Goal: Communication & Community: Answer question/provide support

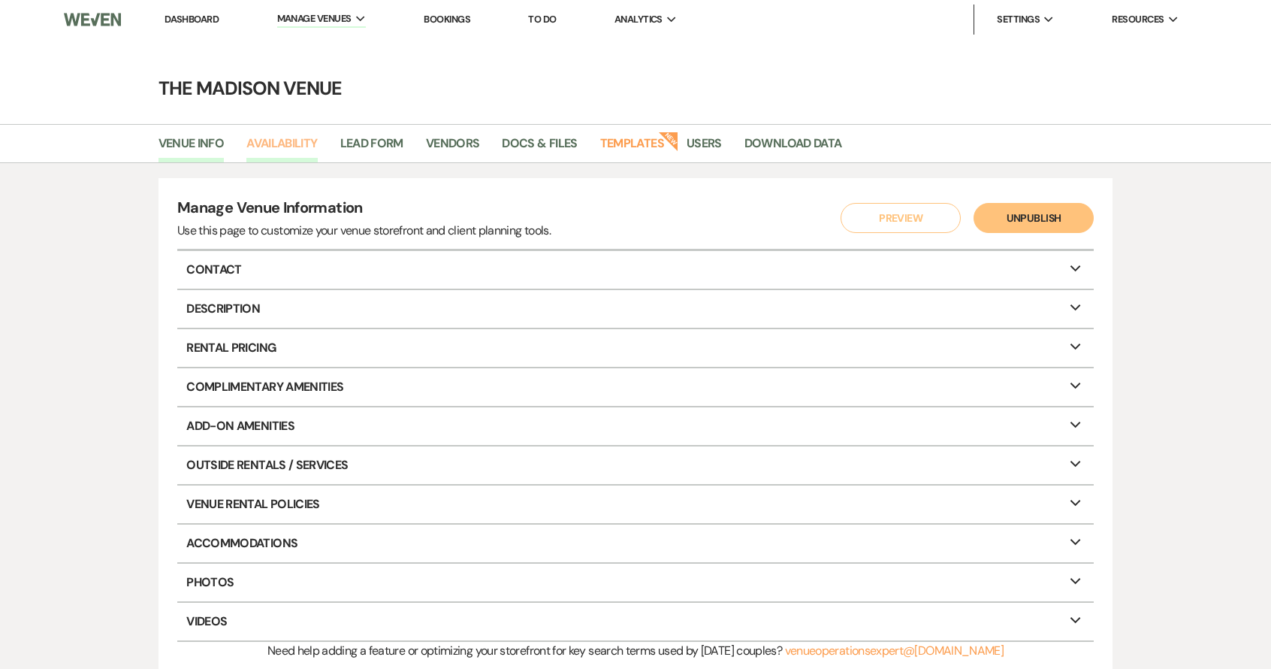
click at [289, 141] on link "Availability" at bounding box center [281, 148] width 71 height 29
select select "3"
select select "2026"
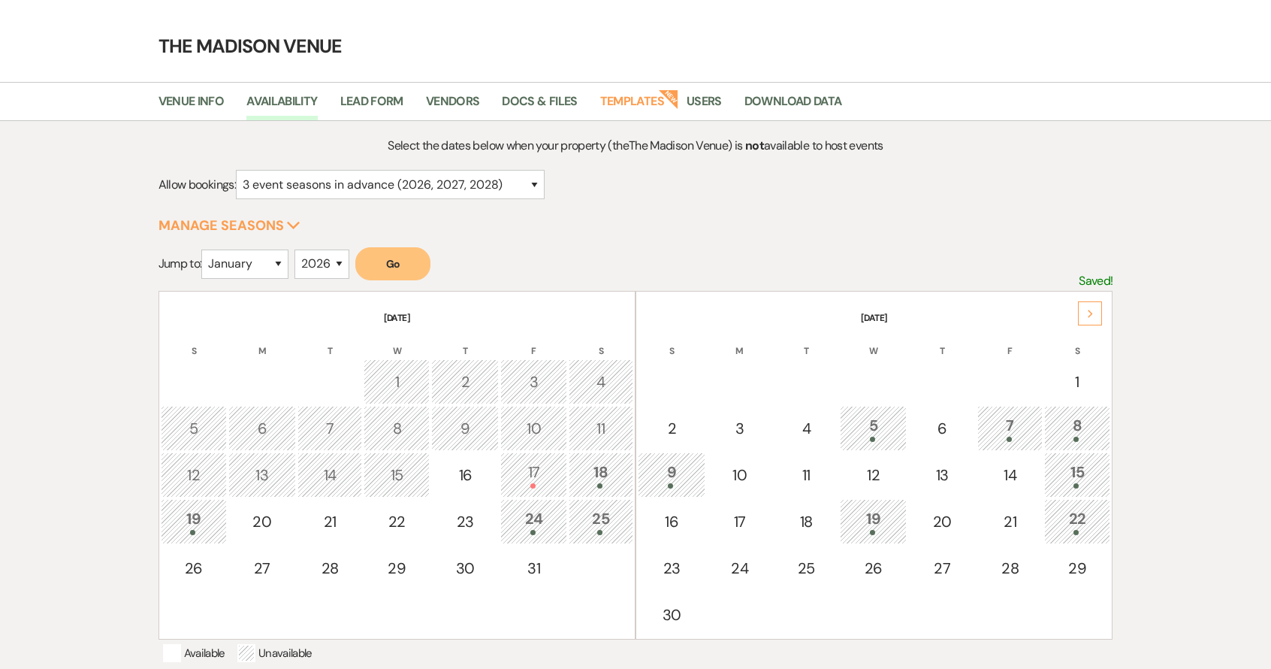
scroll to position [83, 0]
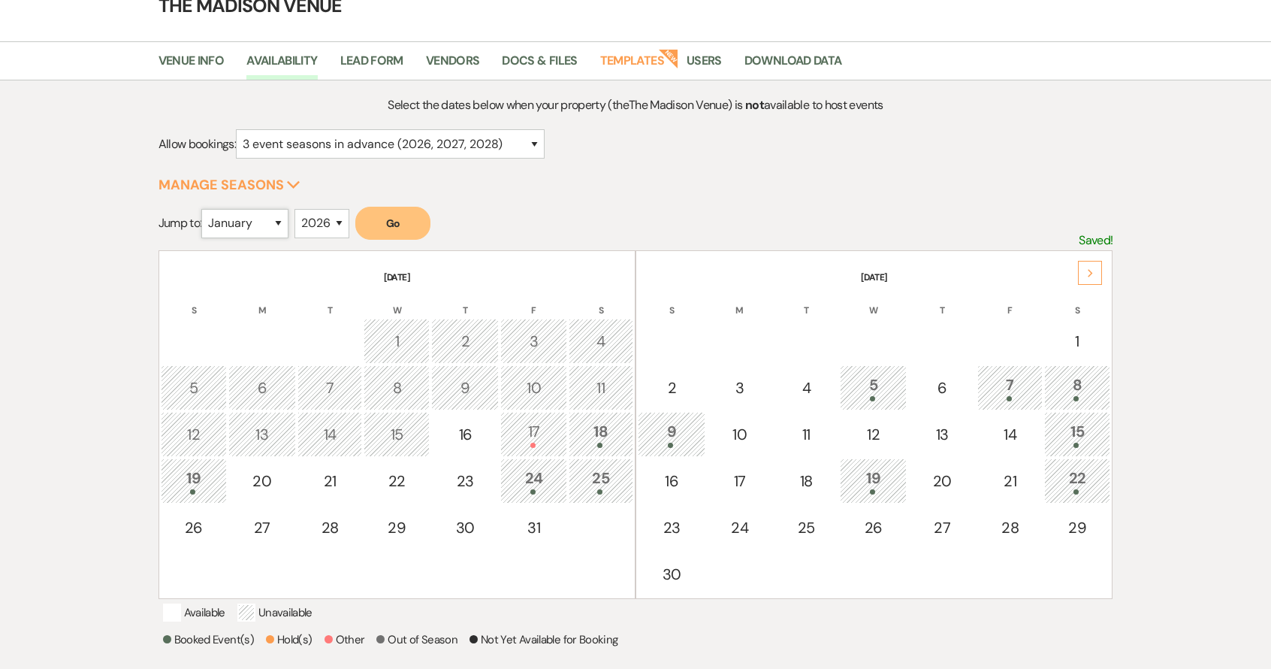
click at [237, 221] on select "January February March April May June July August September October November De…" at bounding box center [244, 223] width 87 height 29
select select "10"
click at [205, 209] on select "January February March April May June July August September October November De…" at bounding box center [244, 223] width 87 height 29
click at [420, 222] on button "Go" at bounding box center [392, 223] width 75 height 33
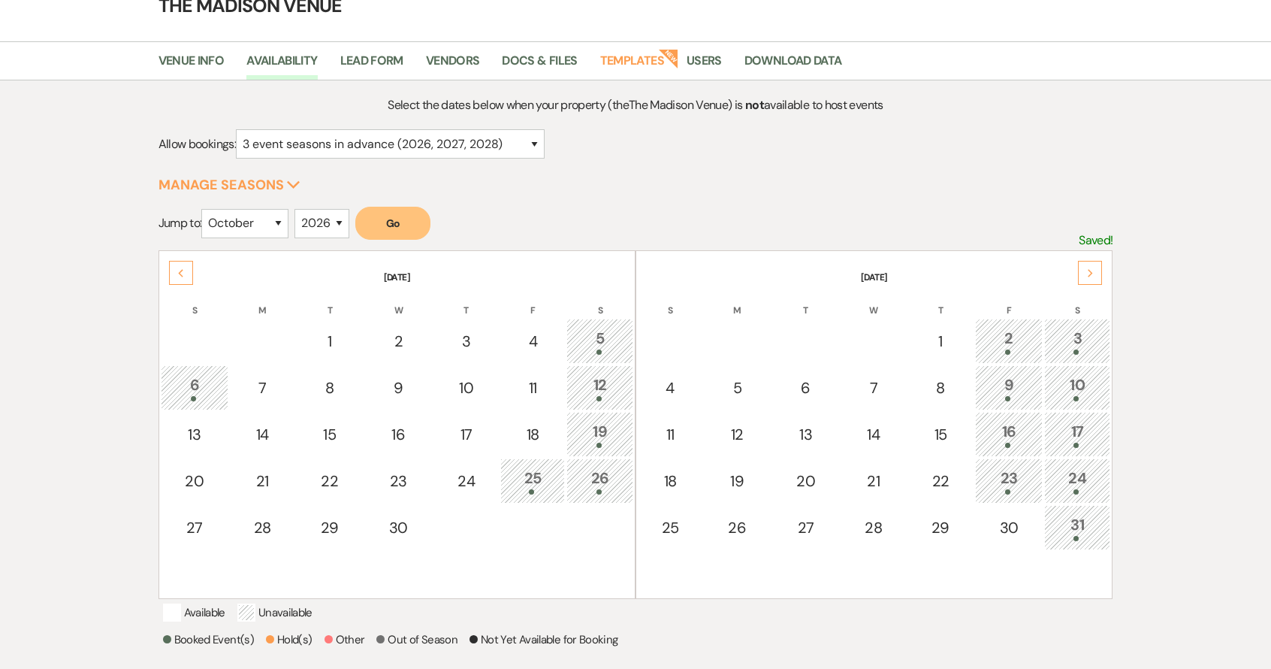
click at [987, 470] on div "23" at bounding box center [1009, 481] width 51 height 28
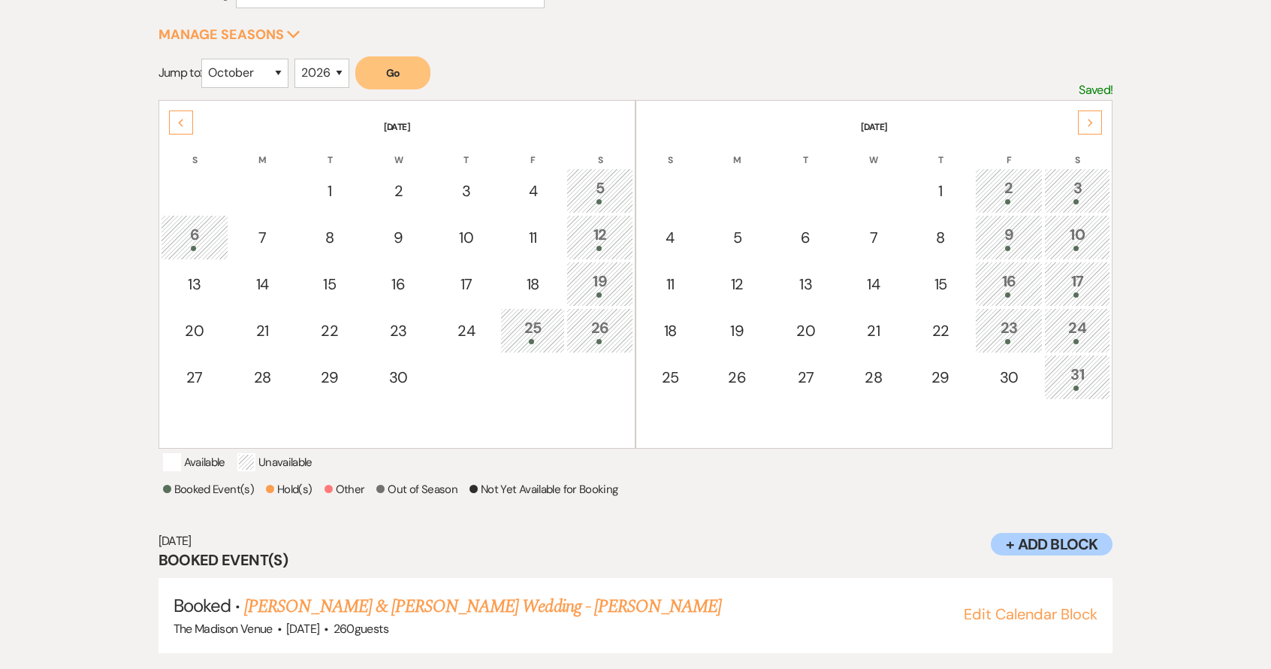
scroll to position [266, 0]
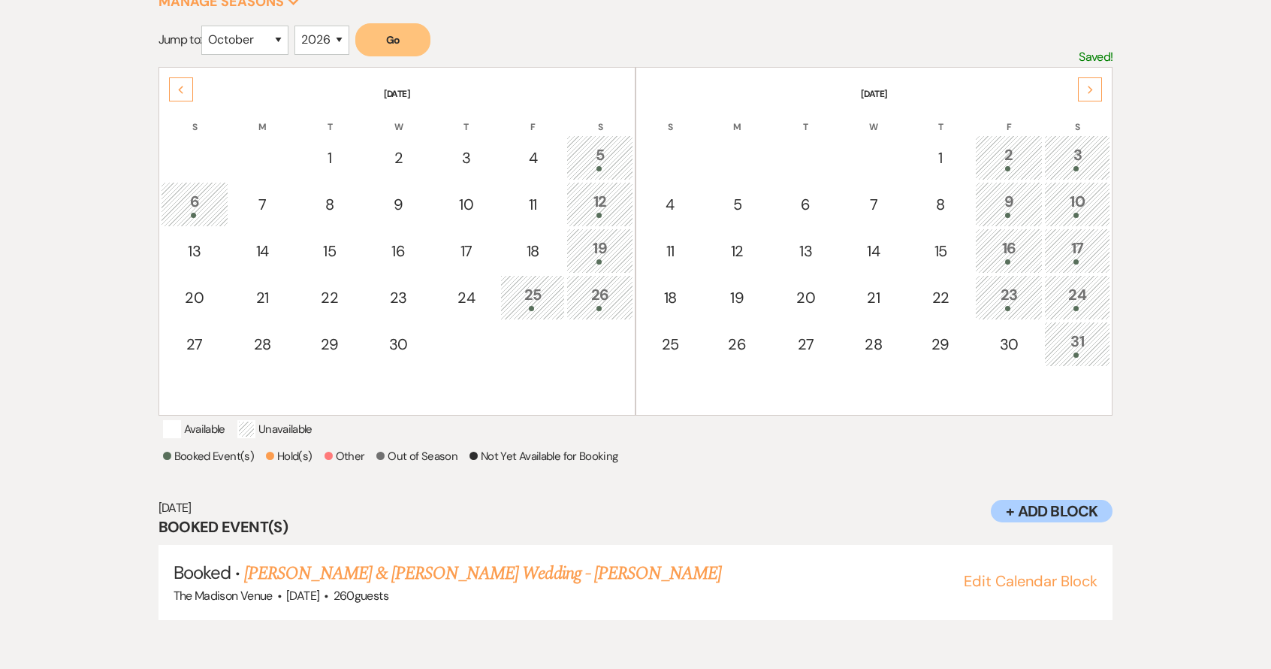
click at [1089, 291] on div "24" at bounding box center [1078, 297] width 50 height 28
click at [1080, 292] on div "24" at bounding box center [1078, 297] width 50 height 28
click at [993, 298] on div "23" at bounding box center [1009, 297] width 51 height 28
click at [1081, 298] on div "24" at bounding box center [1078, 297] width 50 height 28
click at [990, 296] on div "23" at bounding box center [1009, 297] width 51 height 28
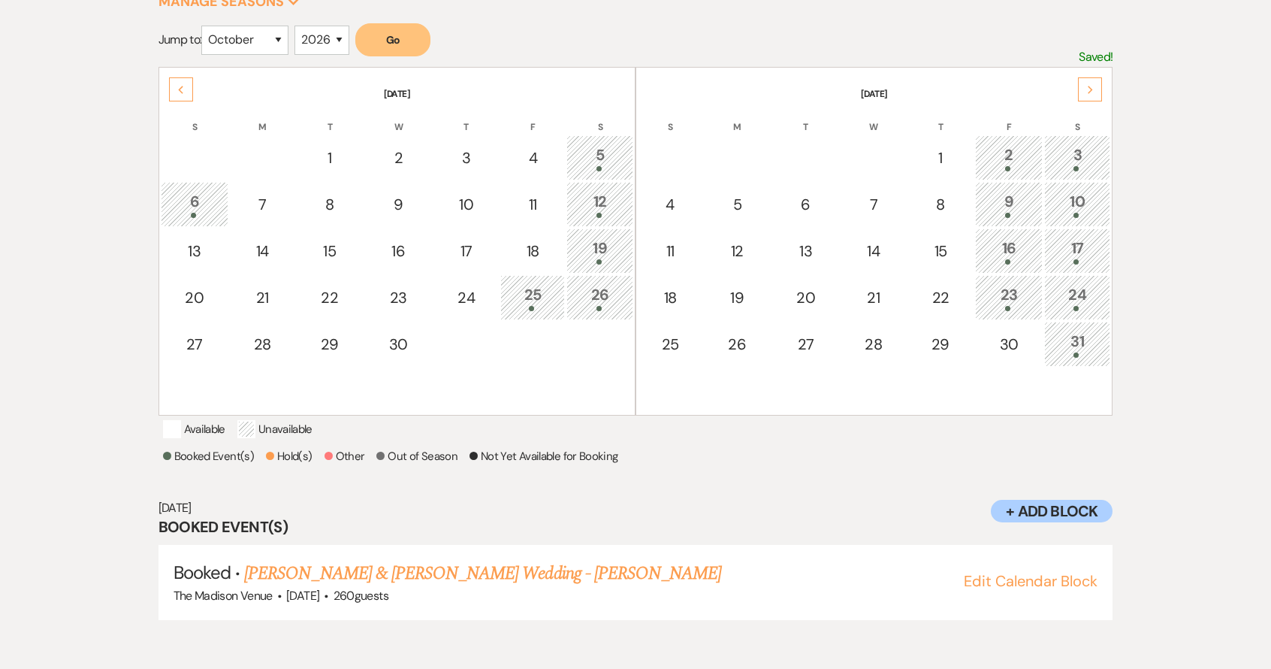
click at [1057, 294] on div "24" at bounding box center [1078, 297] width 50 height 28
click at [999, 295] on div "23" at bounding box center [1009, 297] width 51 height 28
click at [1069, 295] on div "24" at bounding box center [1078, 297] width 50 height 28
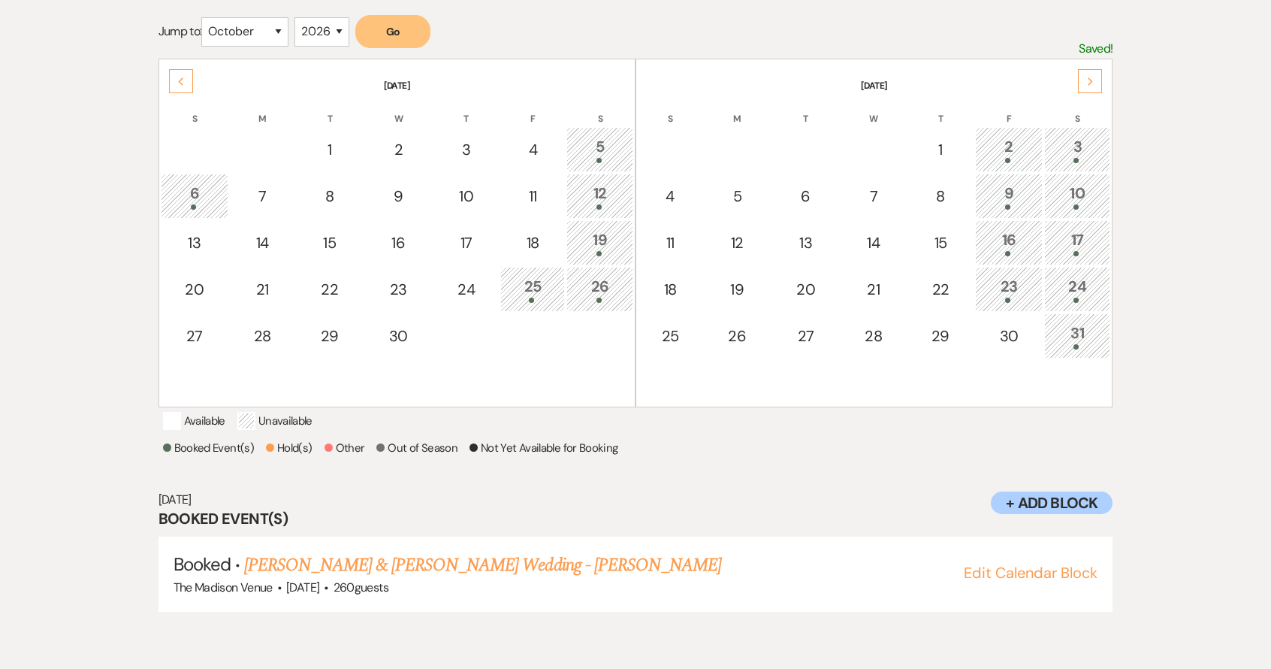
scroll to position [329, 0]
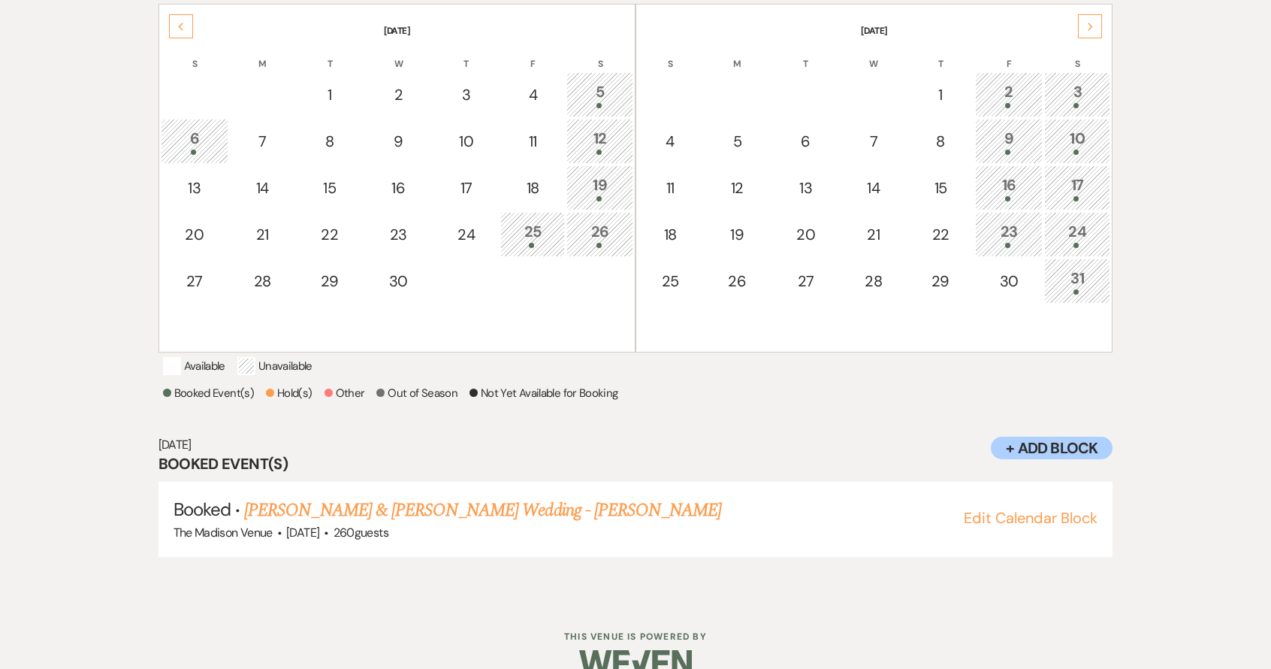
click at [1006, 243] on span at bounding box center [1007, 245] width 5 height 5
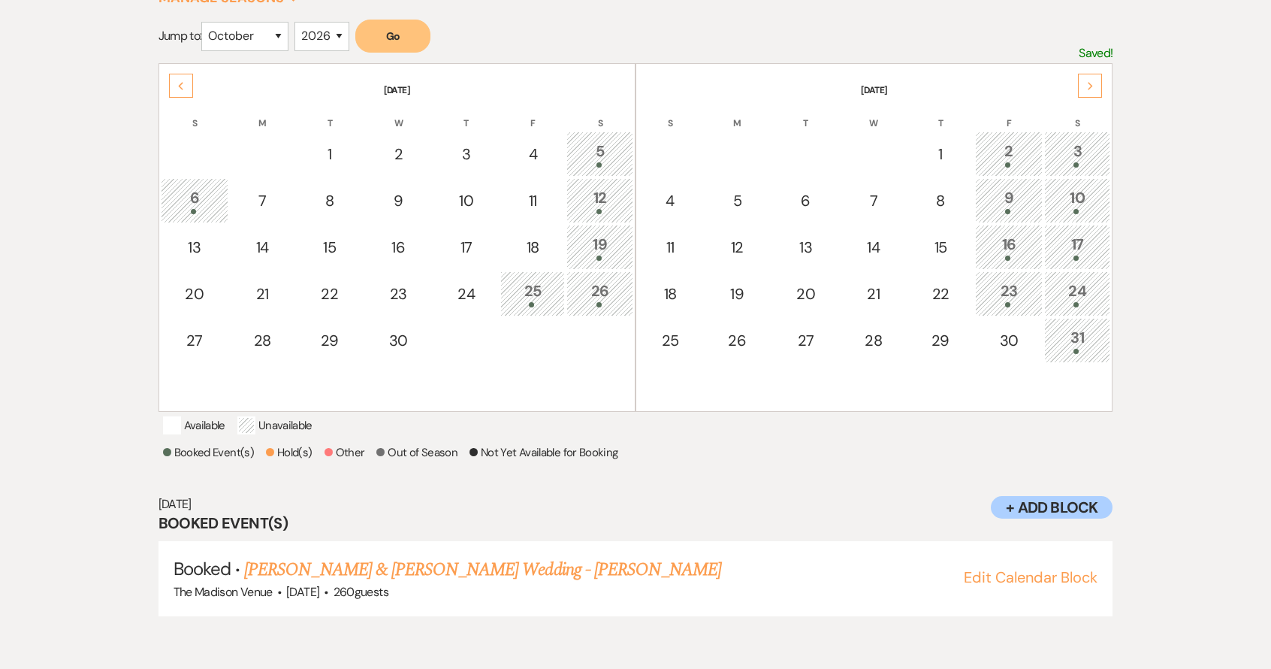
scroll to position [266, 0]
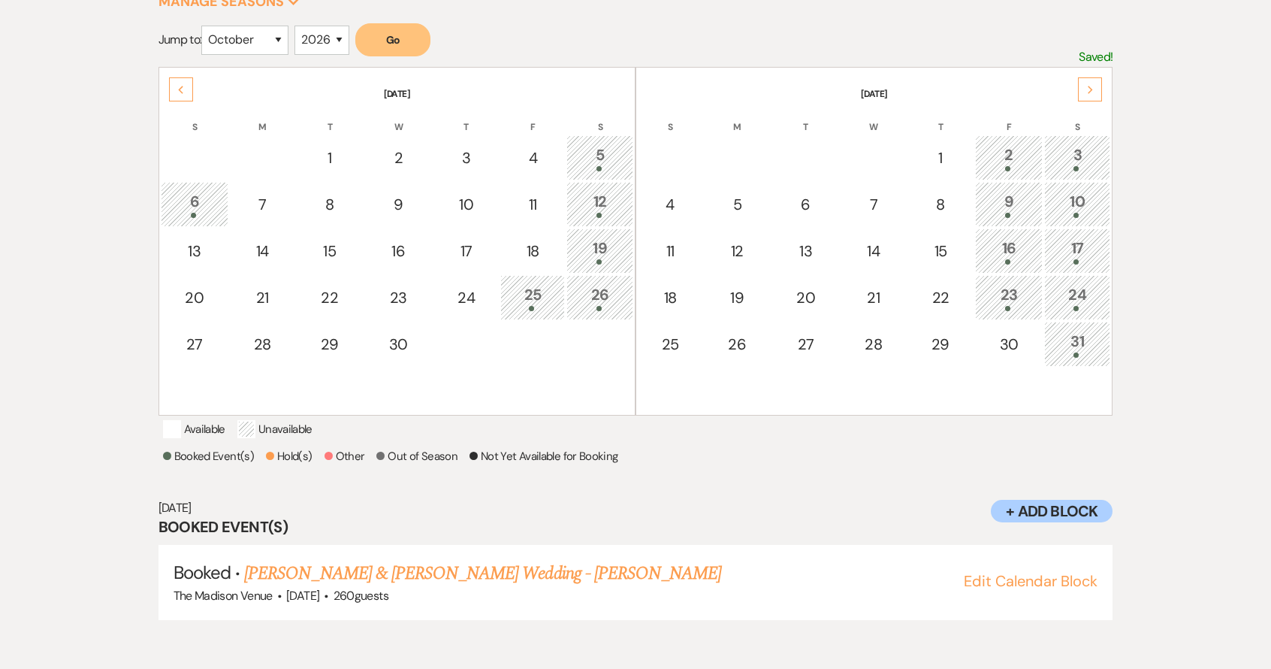
click at [1093, 280] on td "24" at bounding box center [1077, 297] width 66 height 45
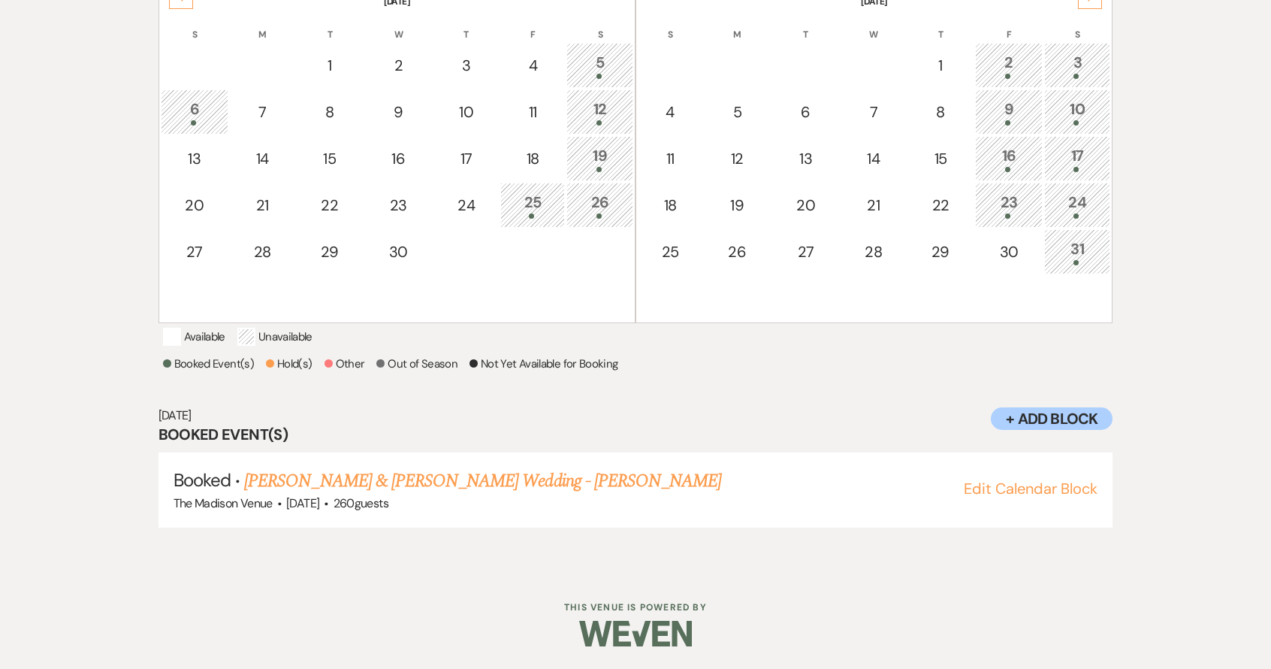
scroll to position [378, 0]
click at [795, 361] on div "Booked Event(s) Hold(s) Other Out of Season Not Yet Available for Booking" at bounding box center [636, 366] width 946 height 23
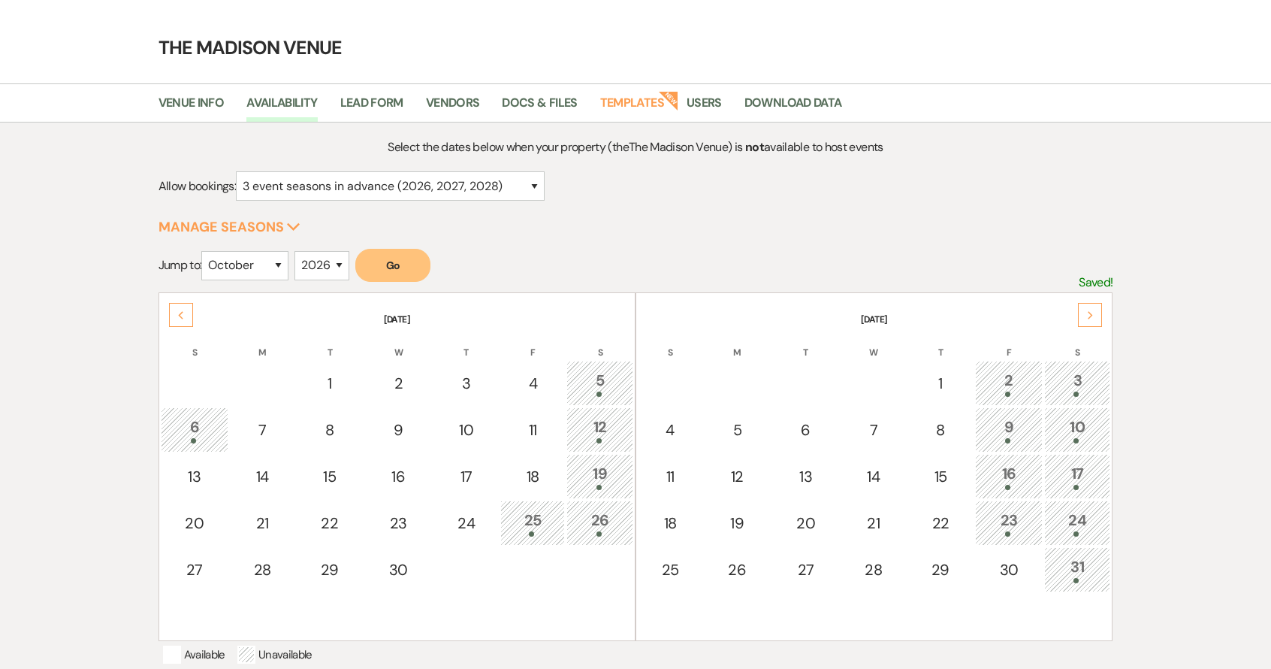
scroll to position [0, 0]
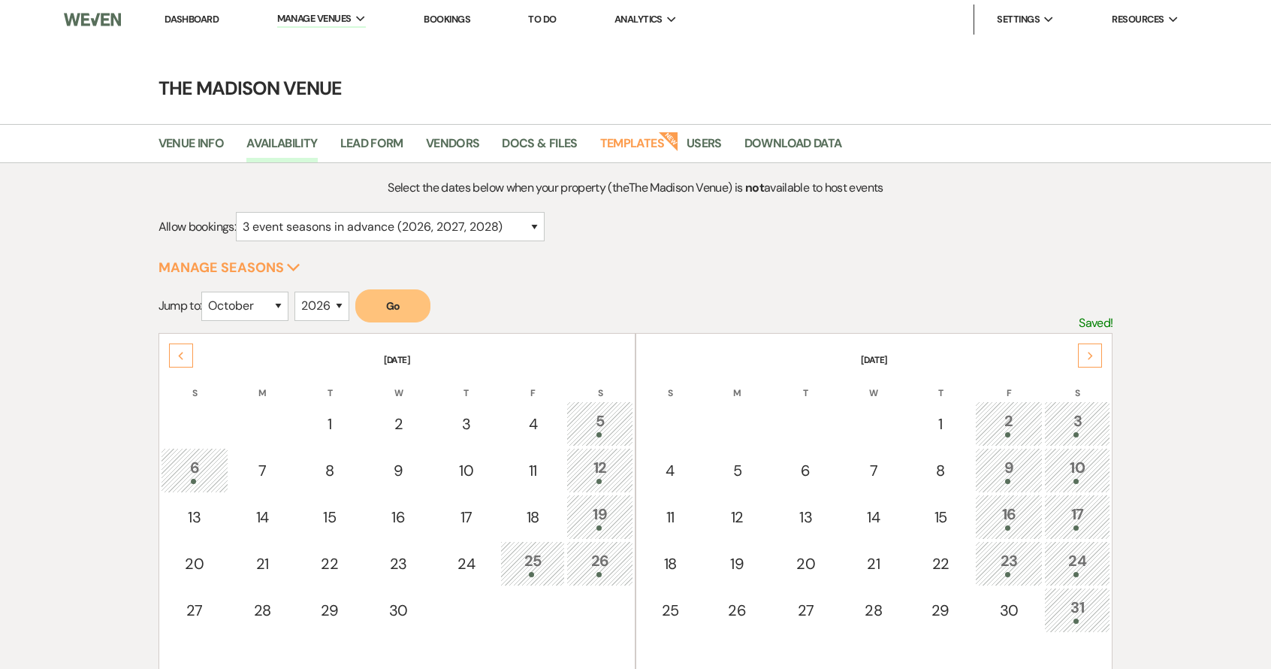
drag, startPoint x: 189, startPoint y: 18, endPoint x: 209, endPoint y: 24, distance: 21.2
click at [189, 18] on link "Dashboard" at bounding box center [192, 19] width 54 height 13
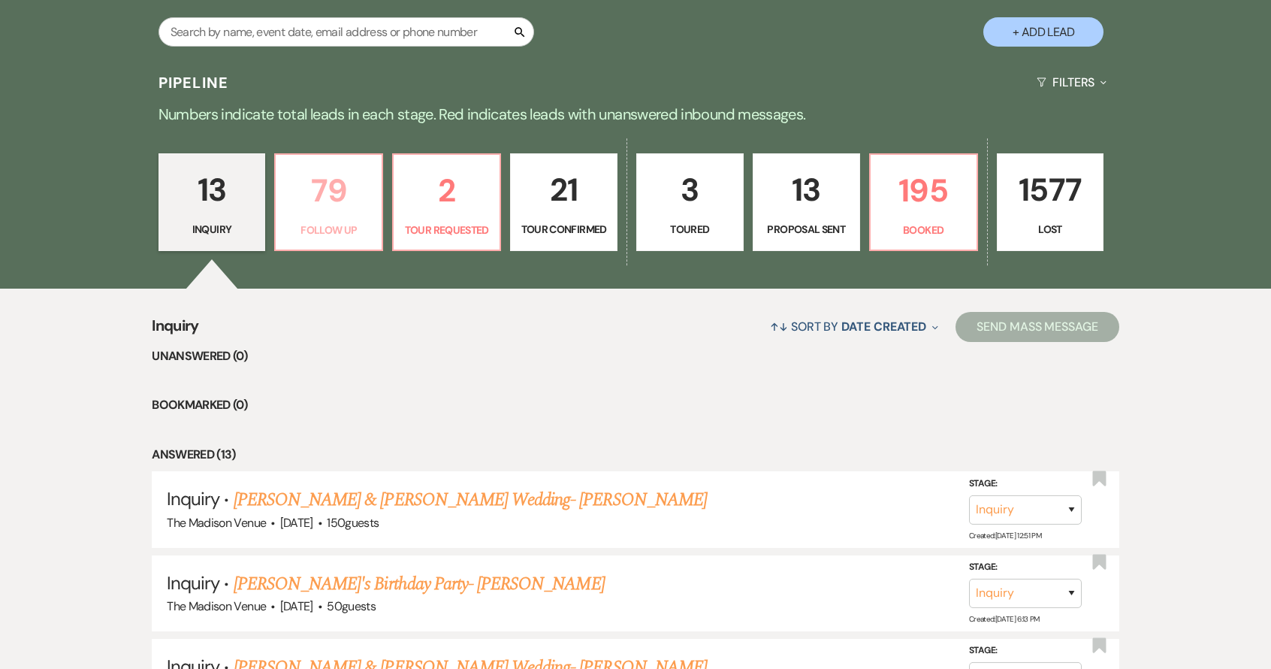
click at [292, 169] on p "79" at bounding box center [329, 190] width 88 height 50
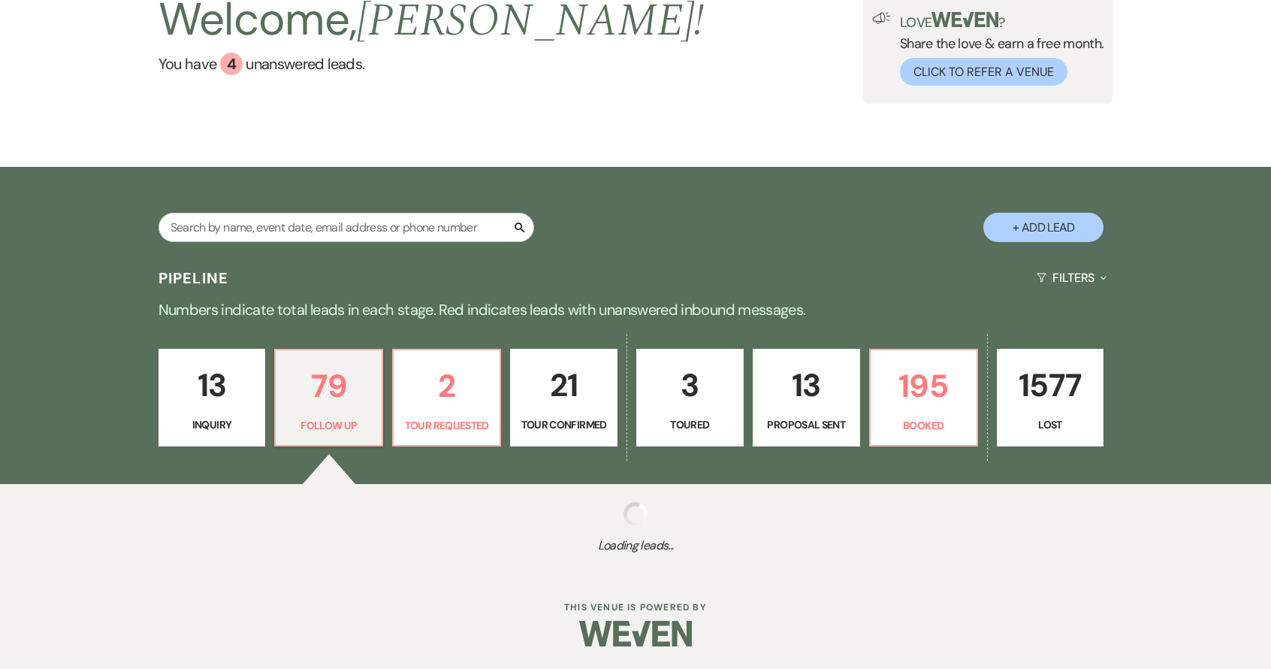
select select "9"
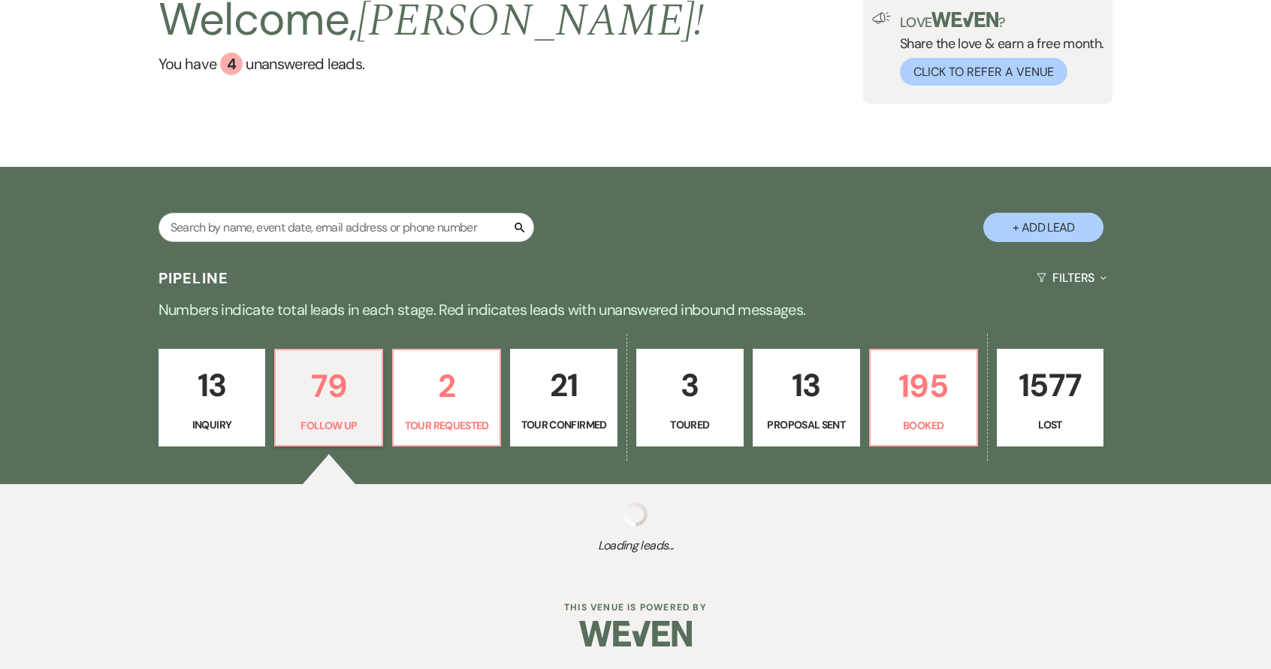
select select "9"
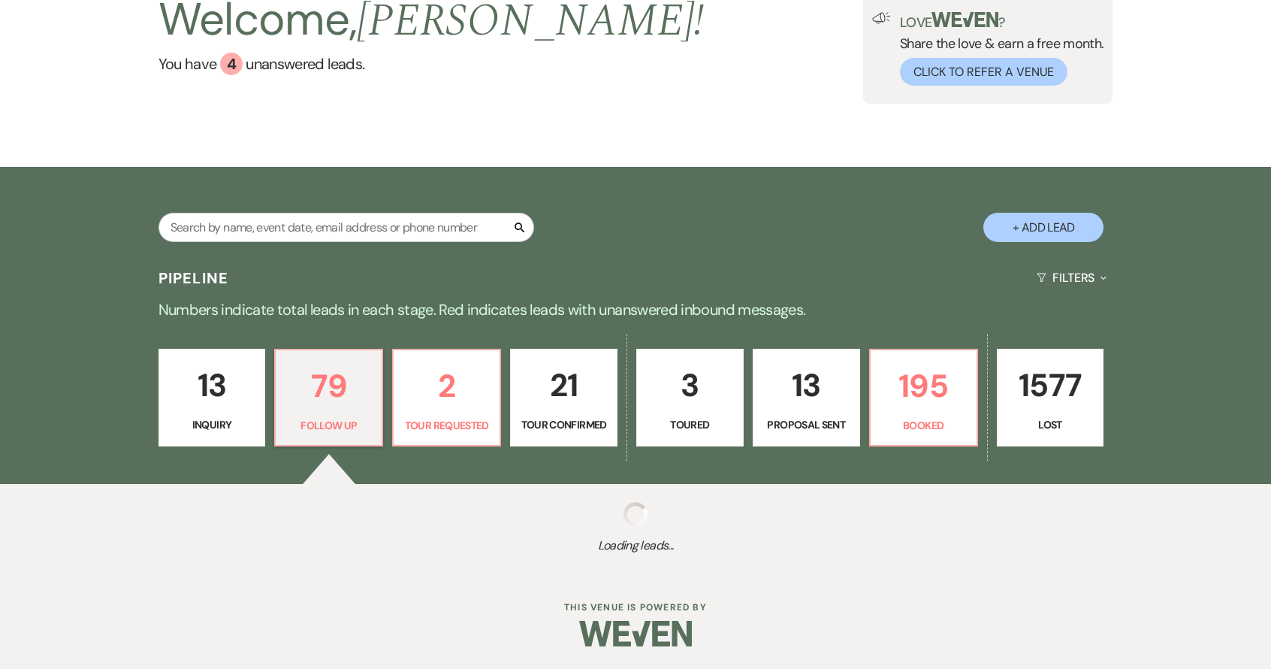
select select "9"
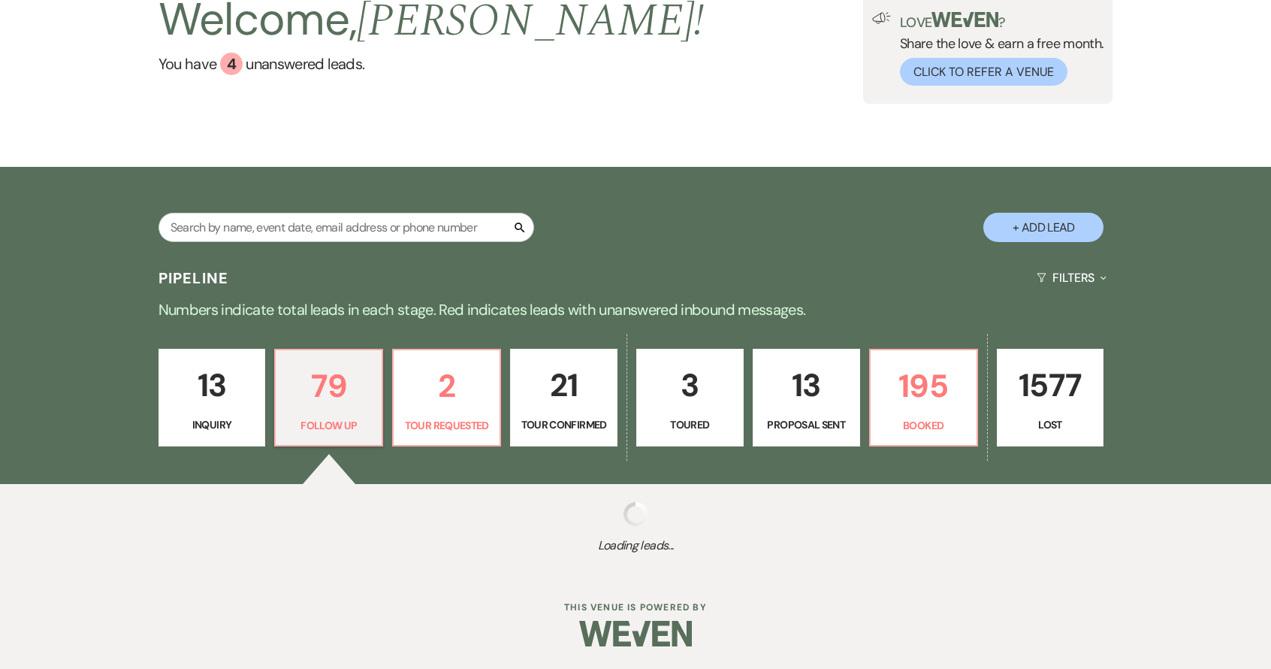
select select "9"
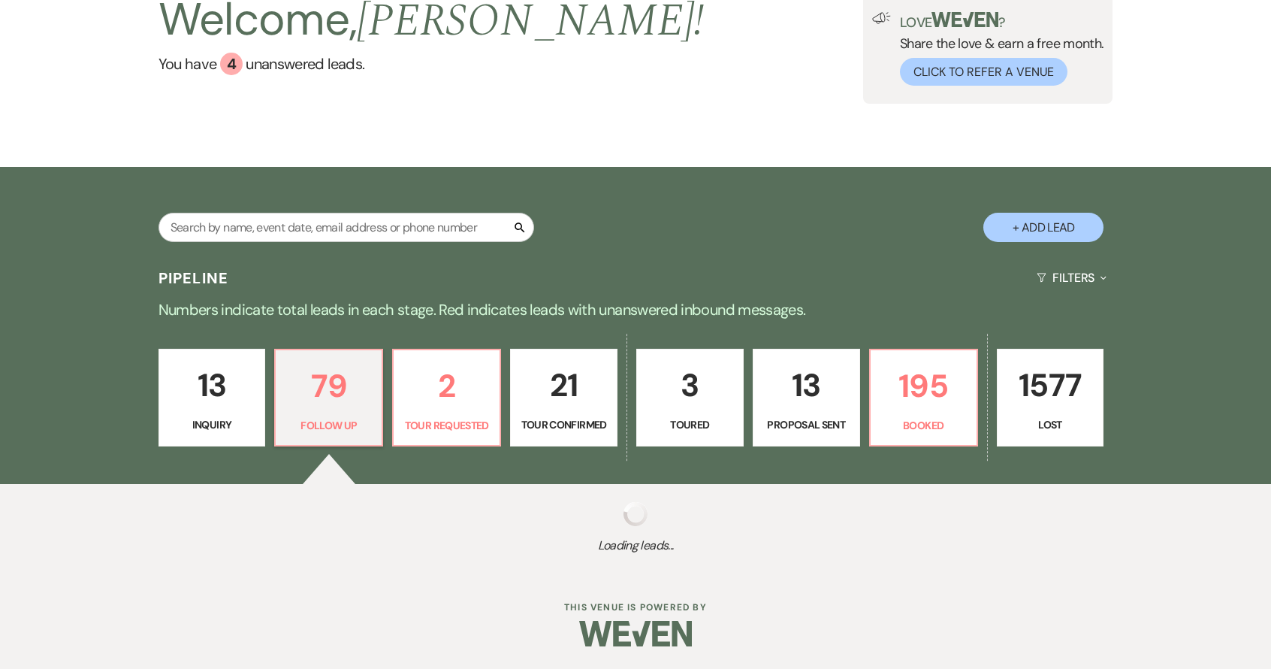
select select "9"
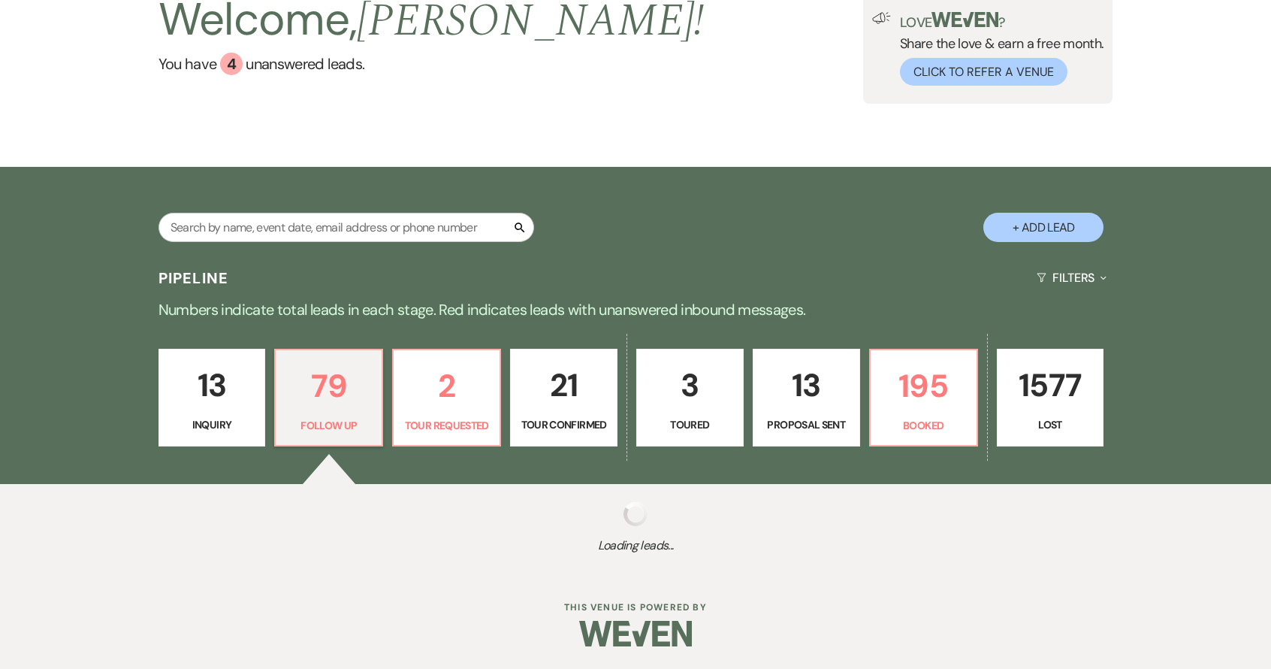
select select "9"
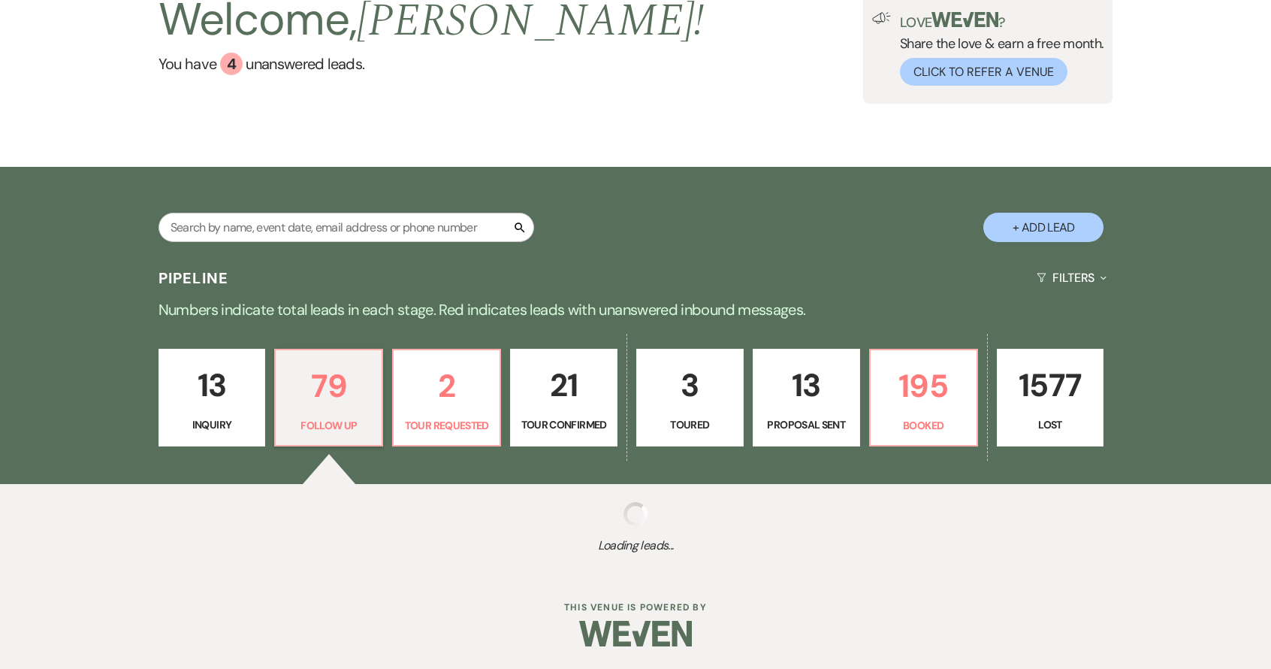
select select "9"
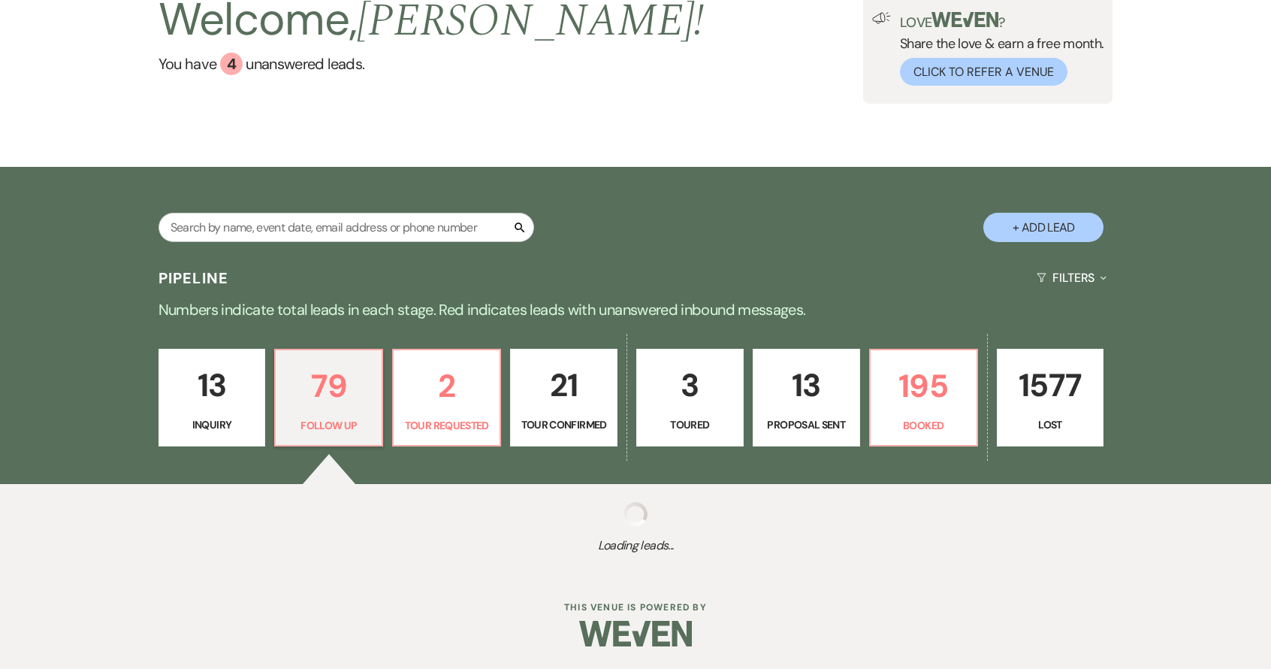
select select "9"
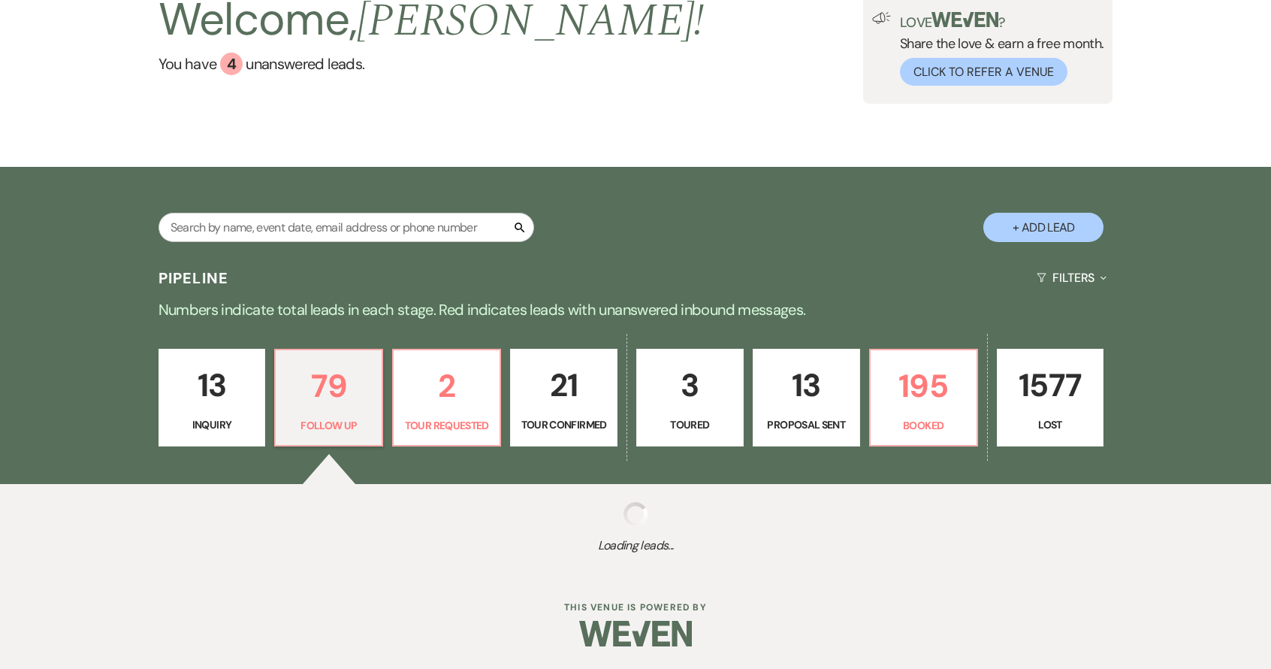
select select "9"
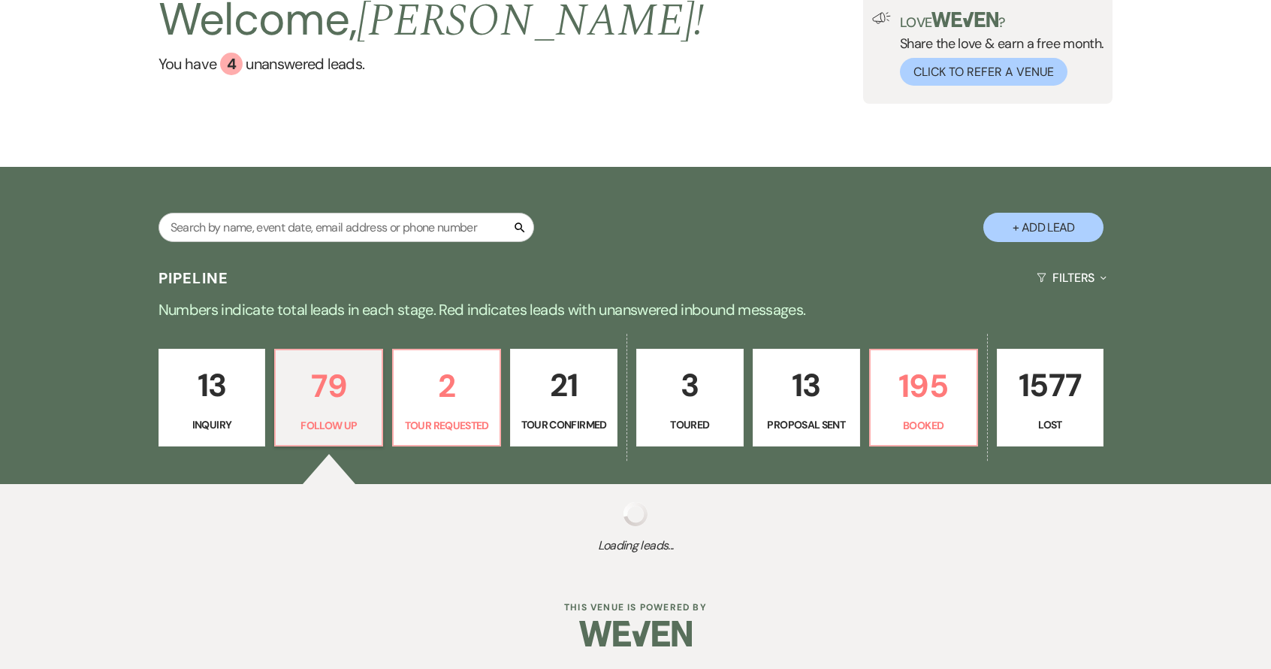
select select "9"
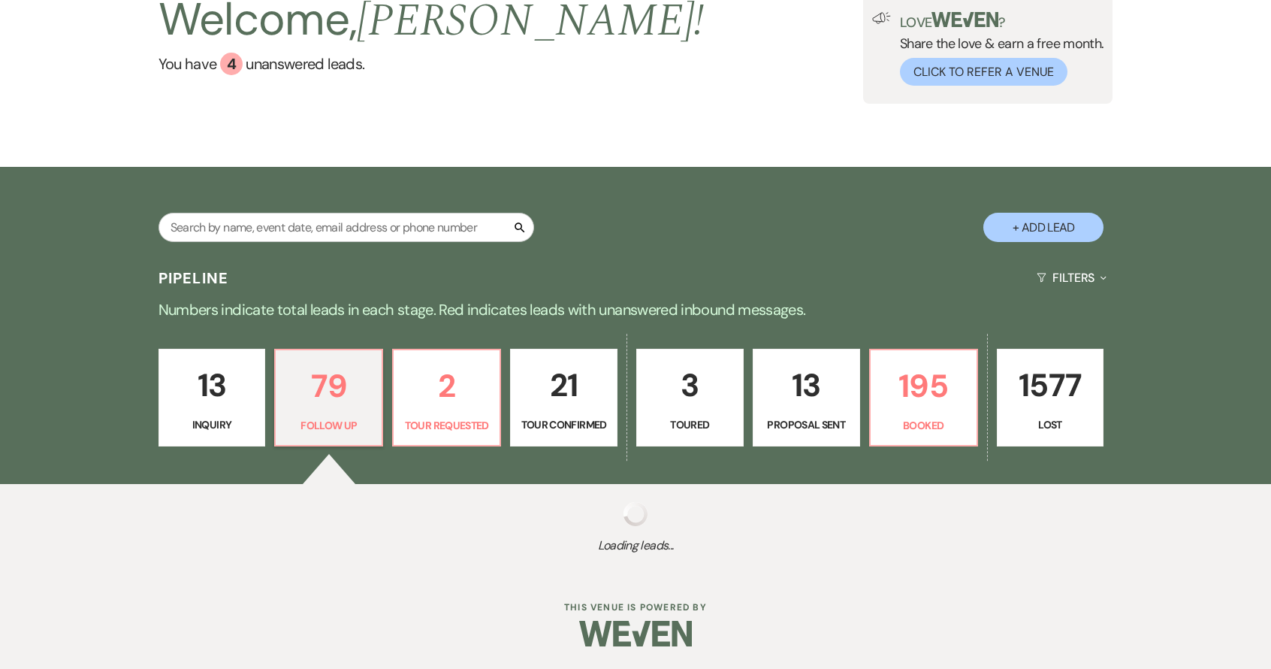
select select "9"
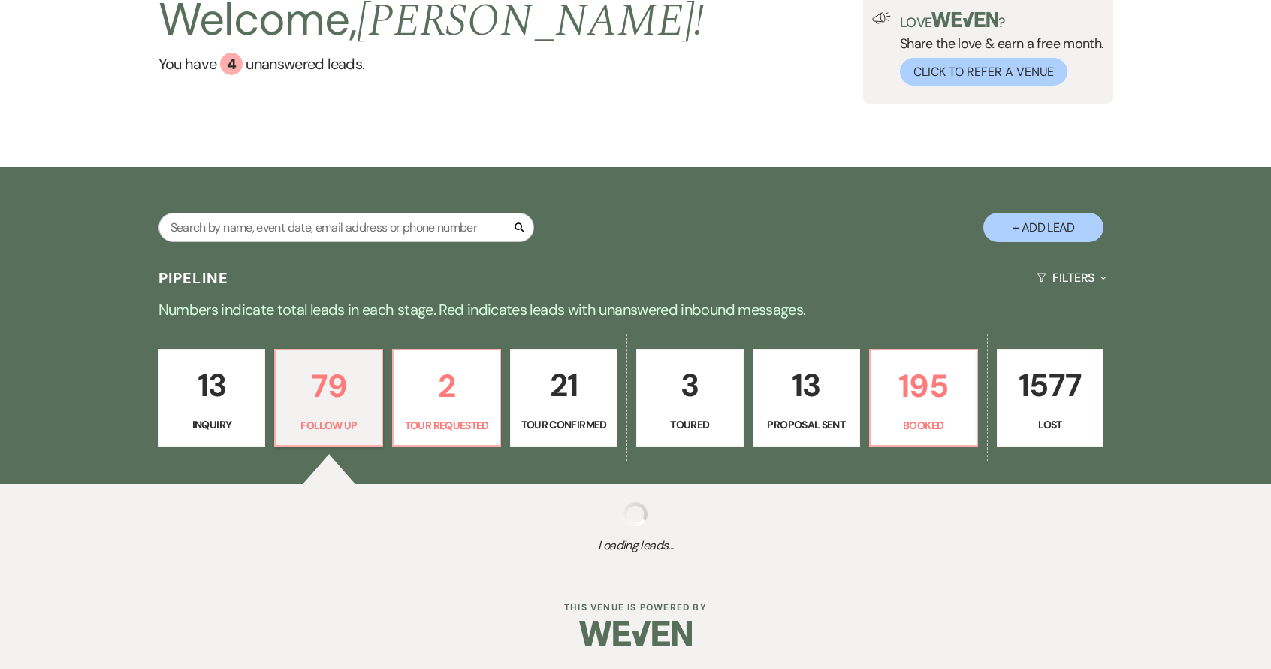
select select "9"
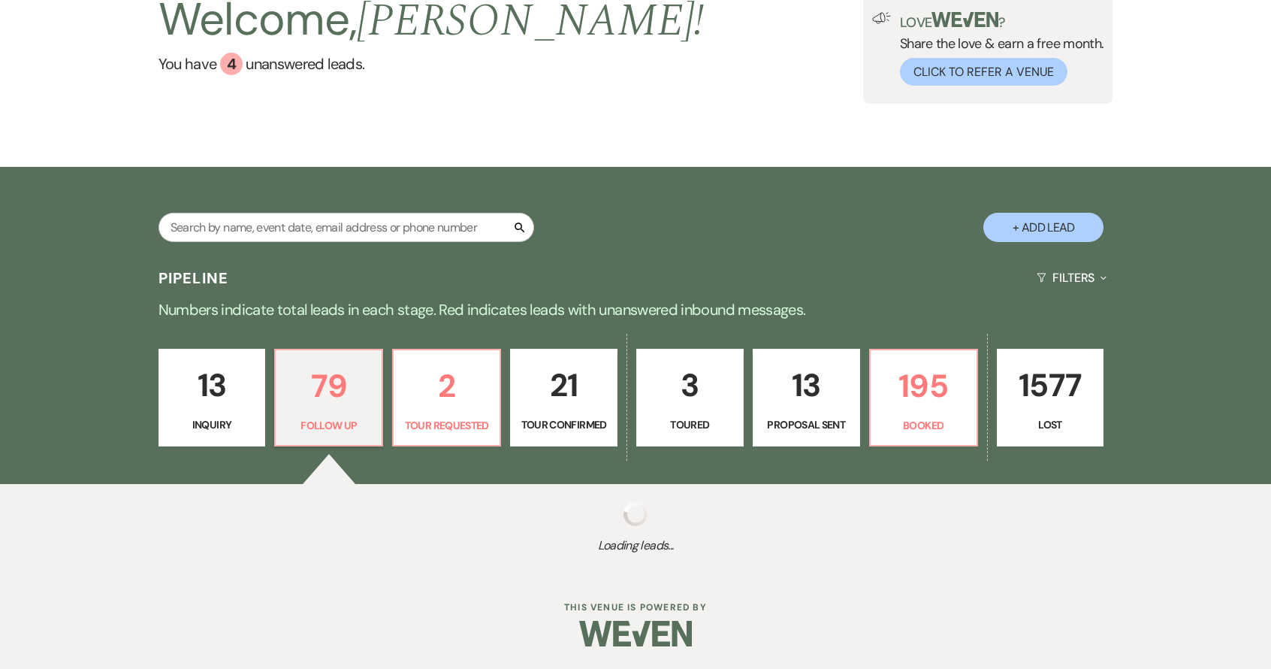
select select "9"
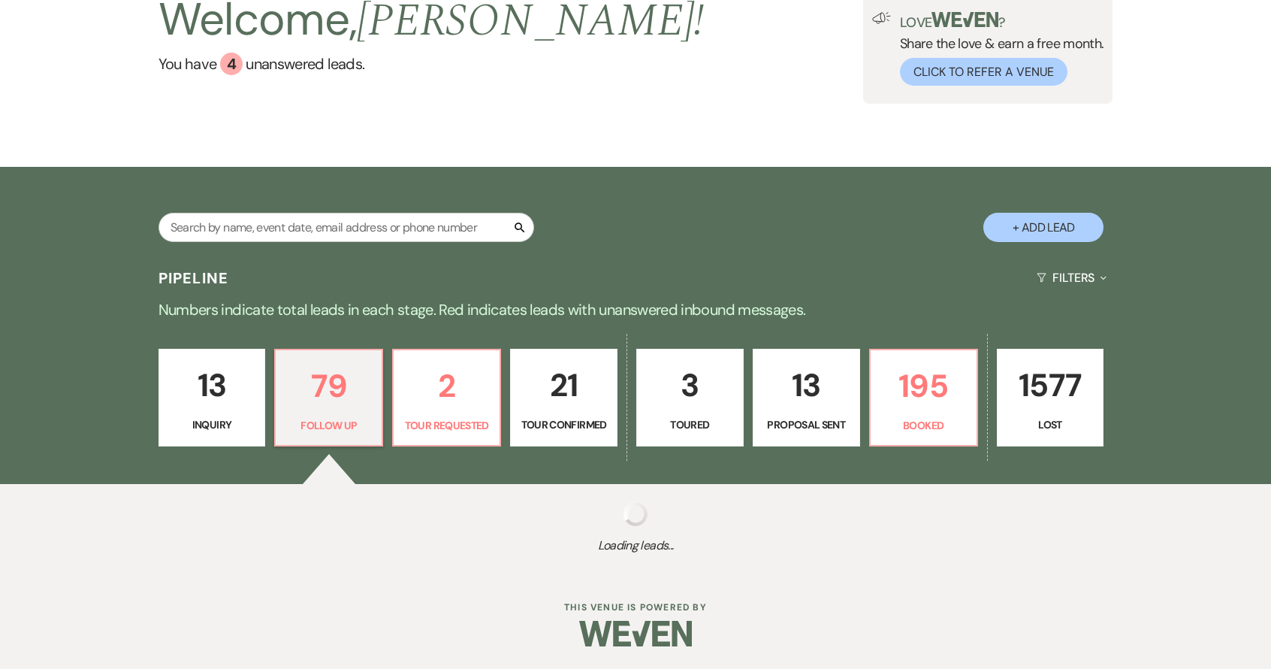
select select "9"
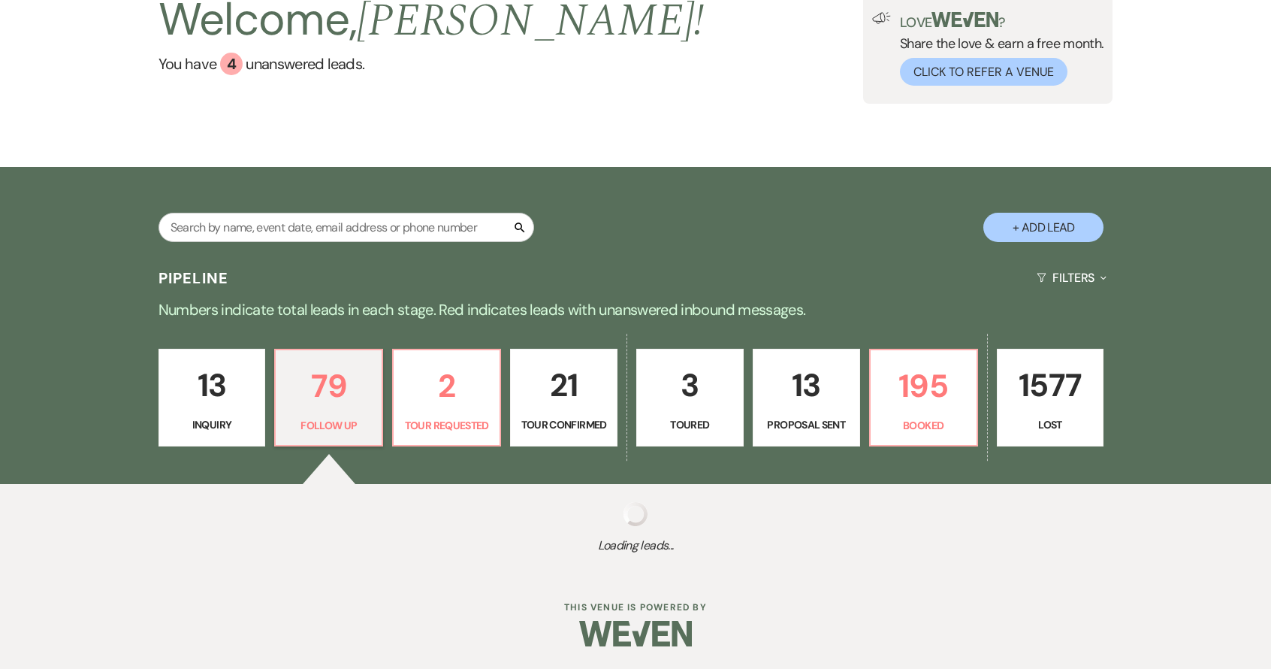
select select "9"
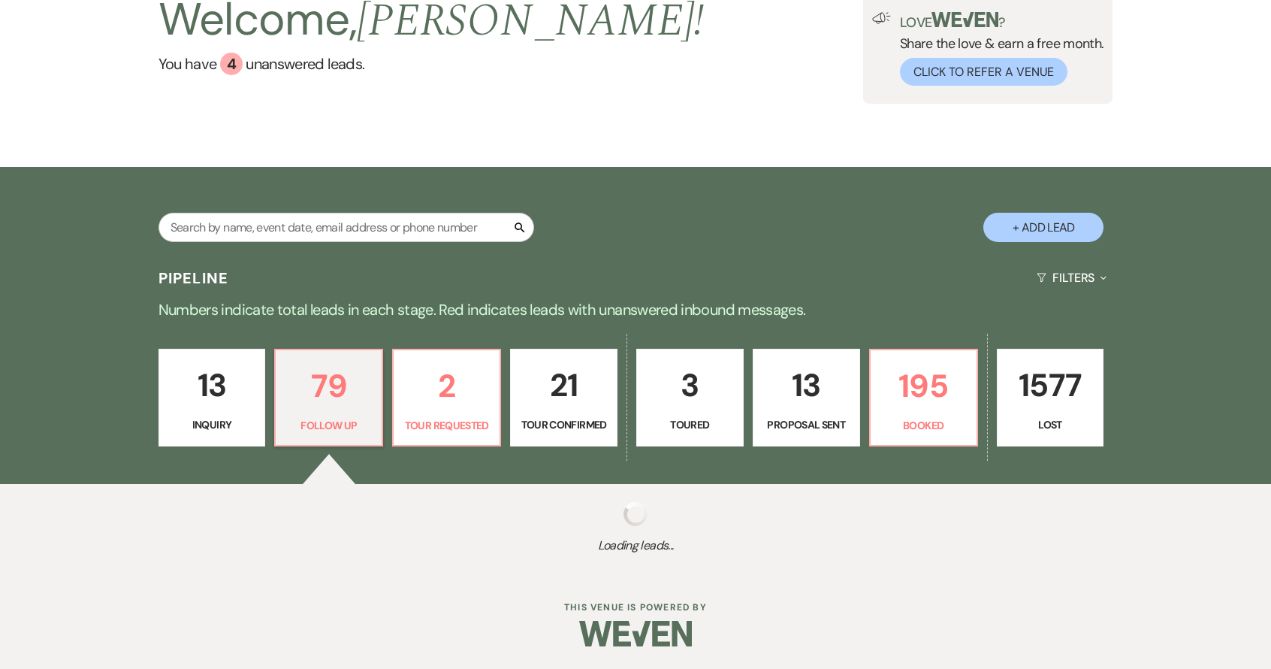
select select "9"
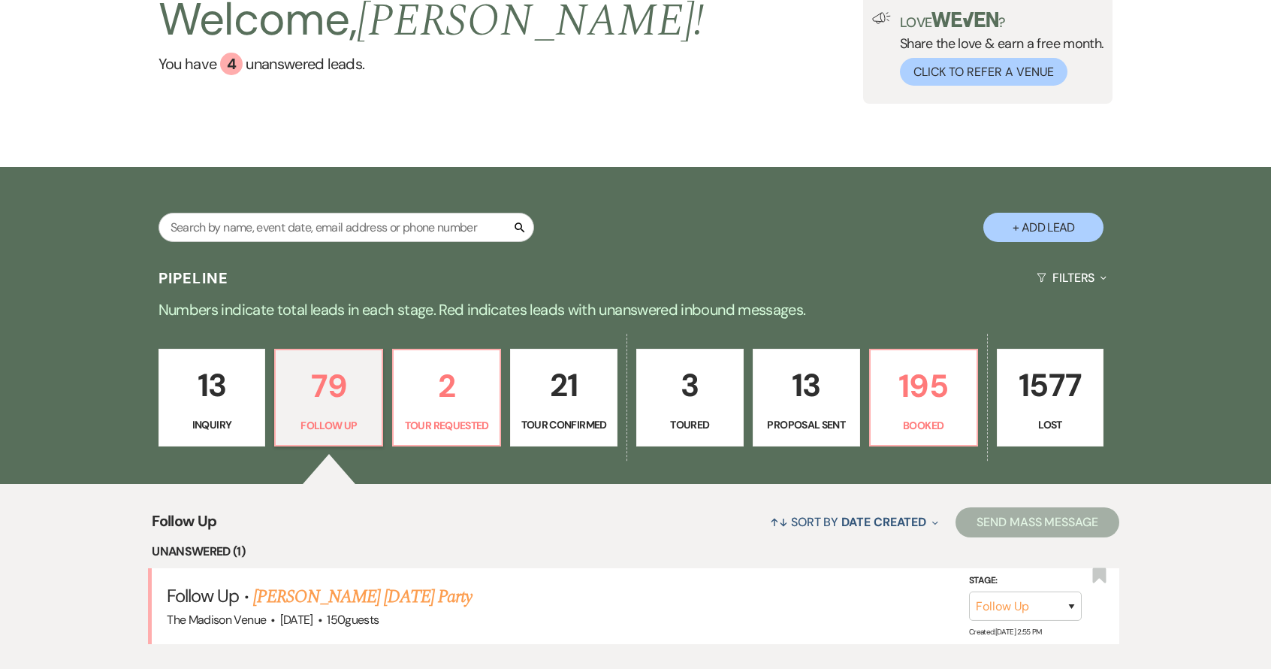
scroll to position [310, 0]
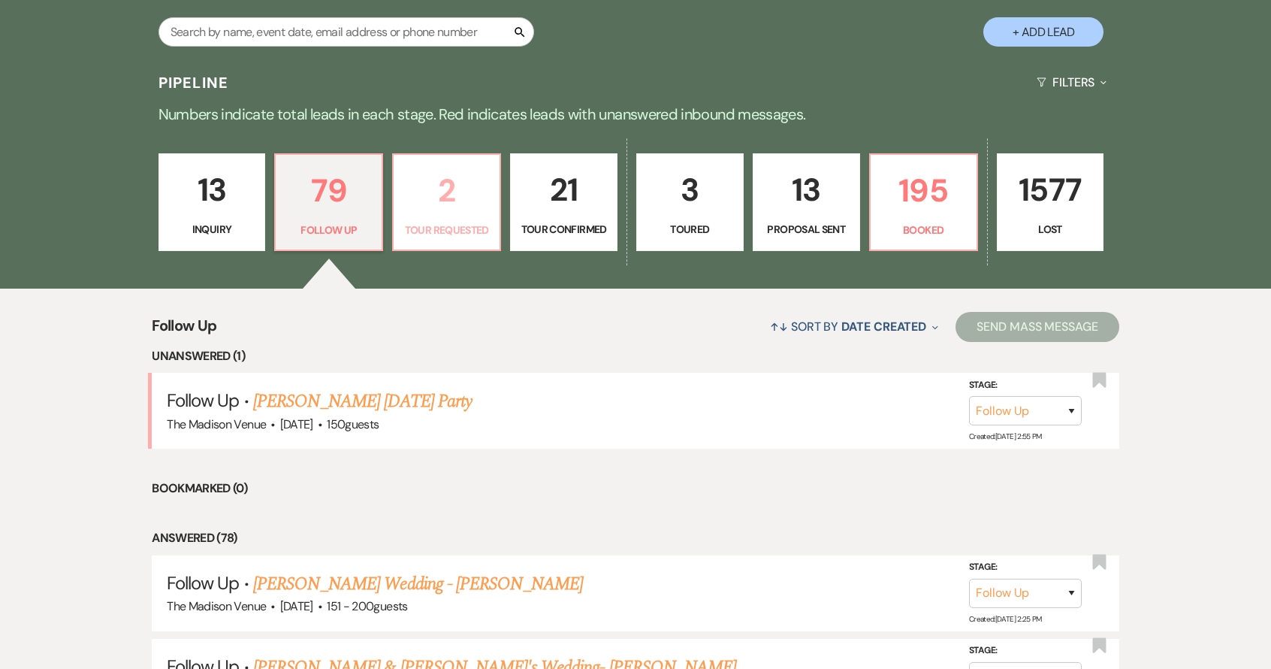
click at [453, 198] on p "2" at bounding box center [447, 190] width 88 height 50
select select "2"
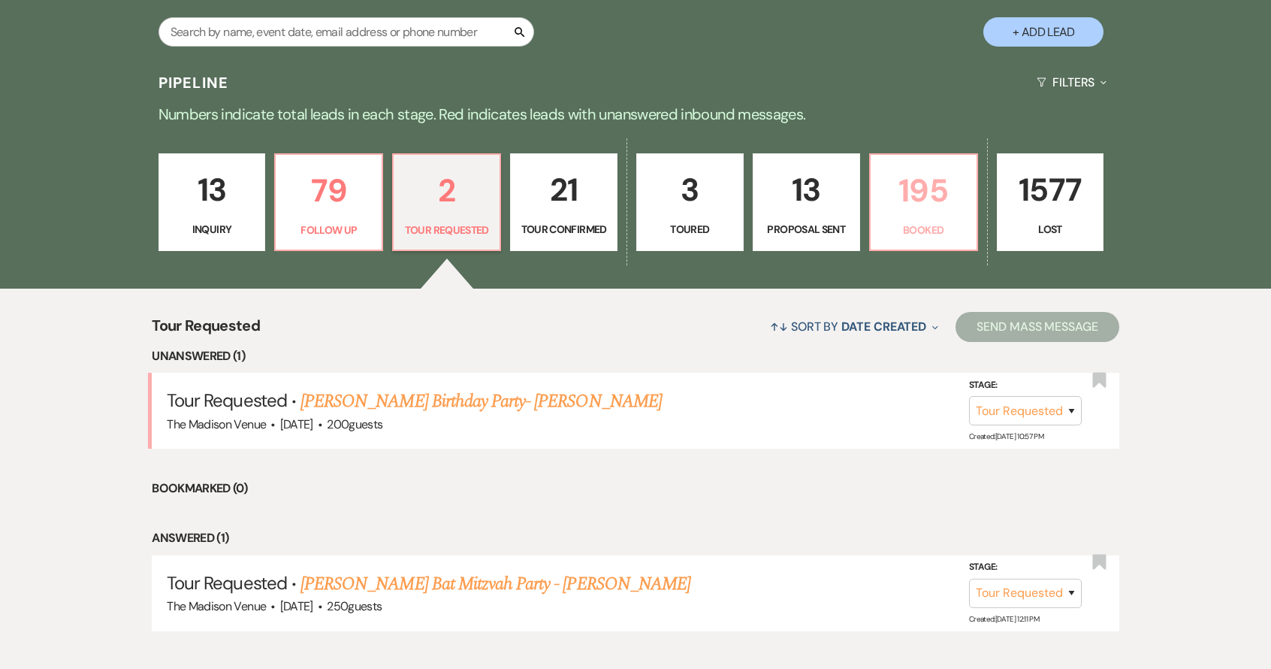
click at [966, 210] on p "195" at bounding box center [924, 190] width 88 height 50
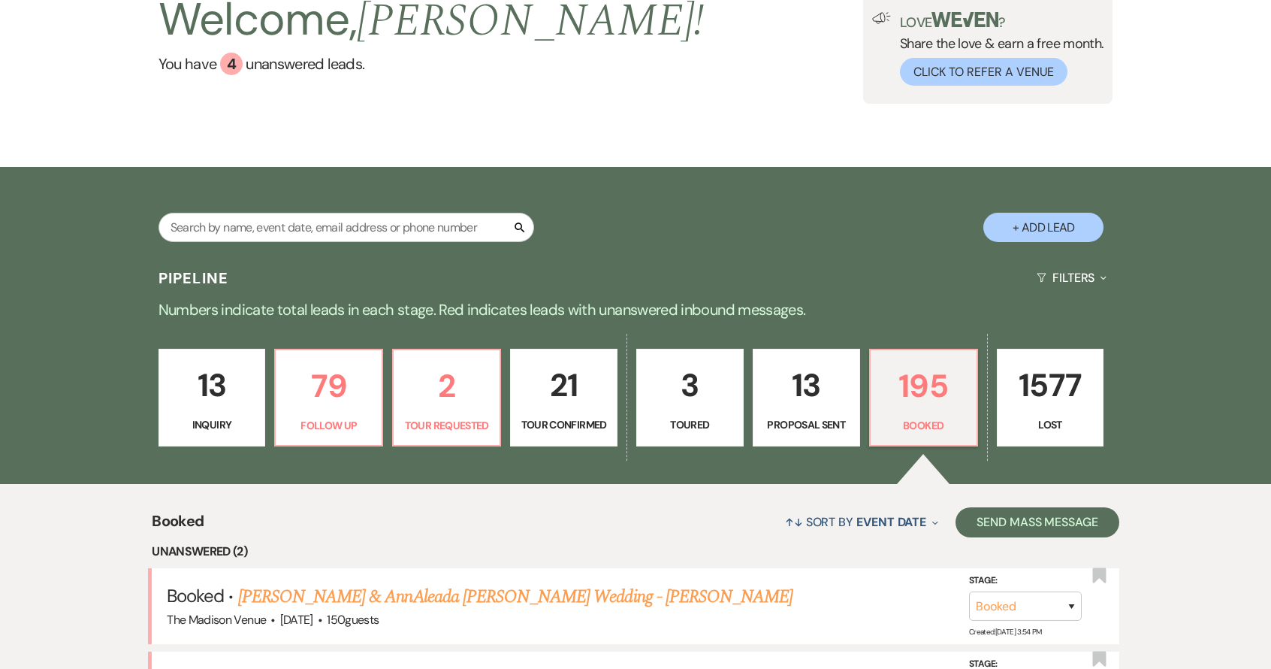
scroll to position [310, 0]
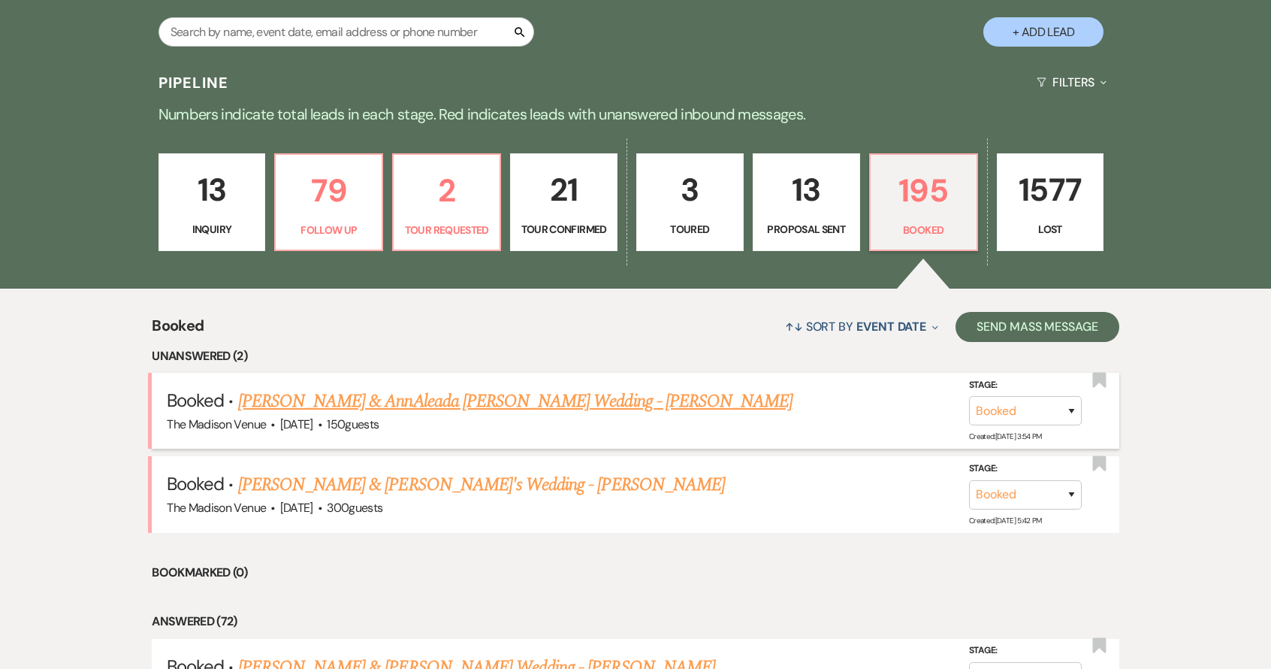
click at [374, 407] on link "[PERSON_NAME] & AnnAleada [PERSON_NAME] Wedding - [PERSON_NAME]" at bounding box center [515, 401] width 555 height 27
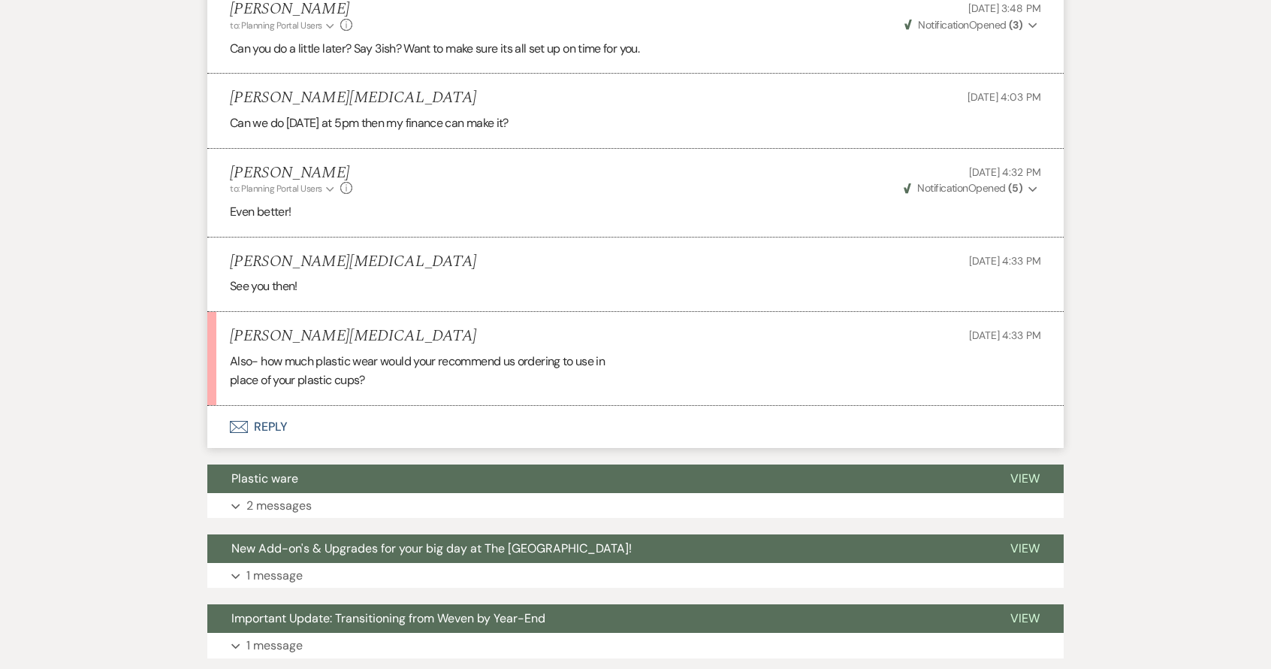
scroll to position [2998, 0]
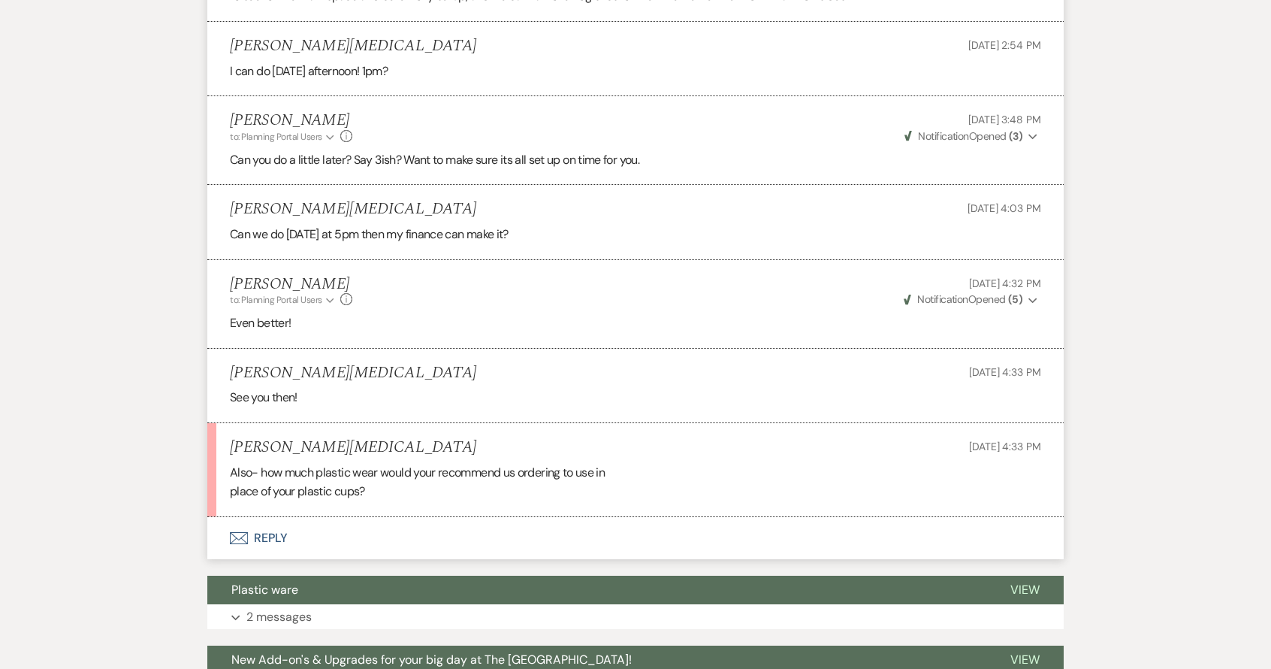
click at [274, 517] on button "Envelope Reply" at bounding box center [635, 538] width 857 height 42
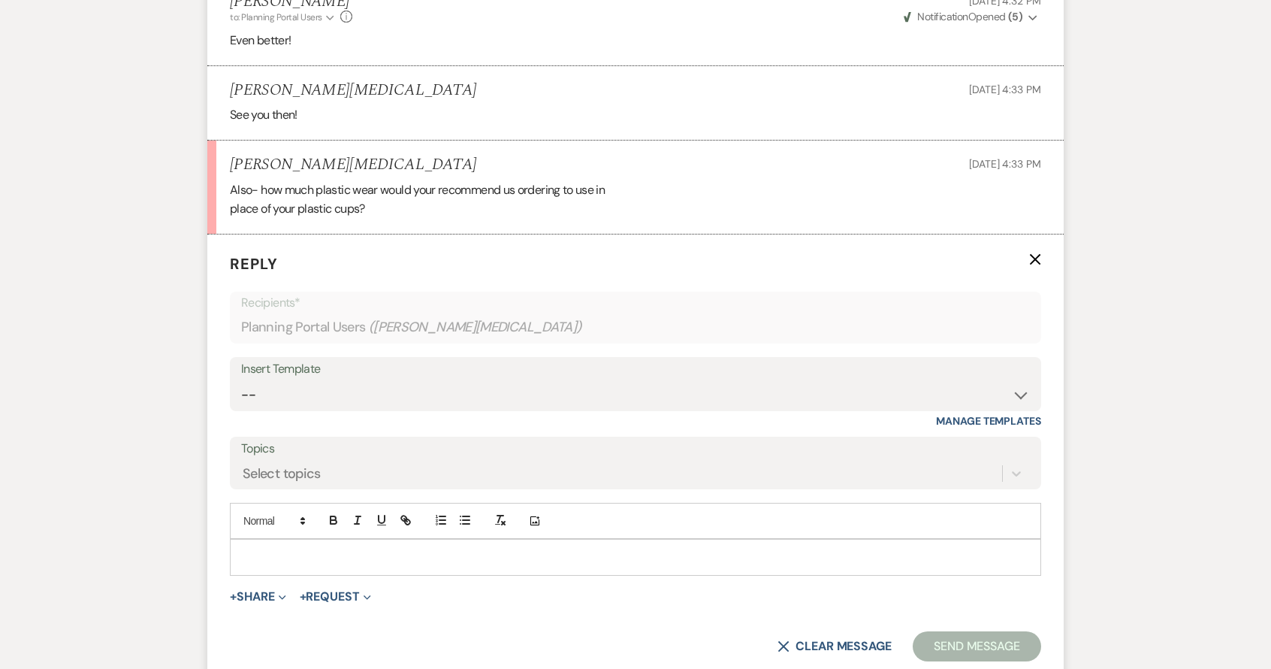
scroll to position [3281, 0]
click at [272, 548] on p at bounding box center [635, 556] width 787 height 17
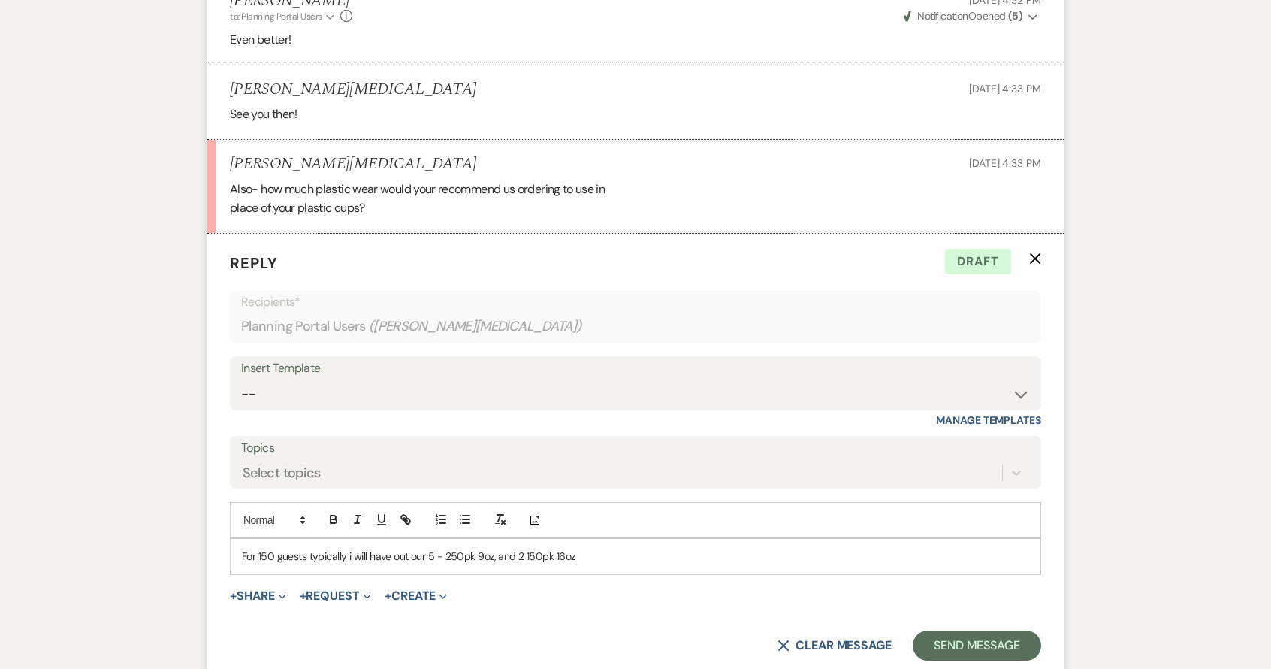
click at [286, 548] on p "For 150 guests typically i will have out our 5 - 250pk 9oz, and 2 150pk 16oz" at bounding box center [635, 556] width 787 height 17
click at [1013, 630] on button "Send Message" at bounding box center [977, 645] width 128 height 30
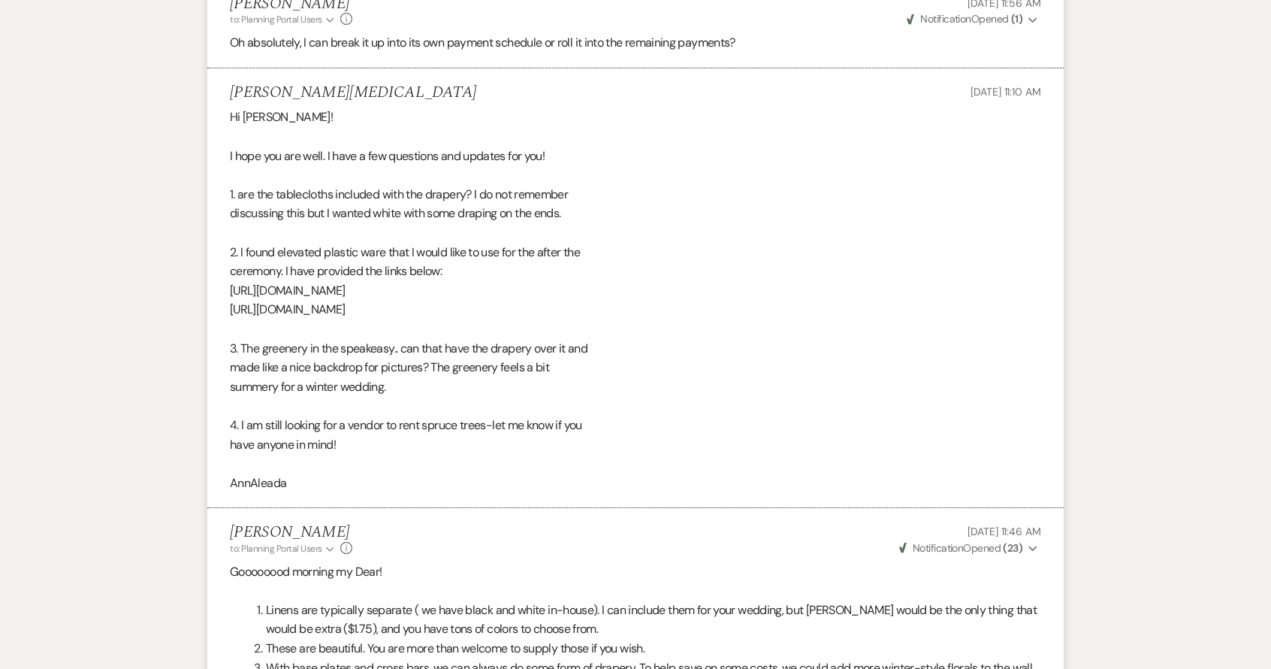
scroll to position [223, 0]
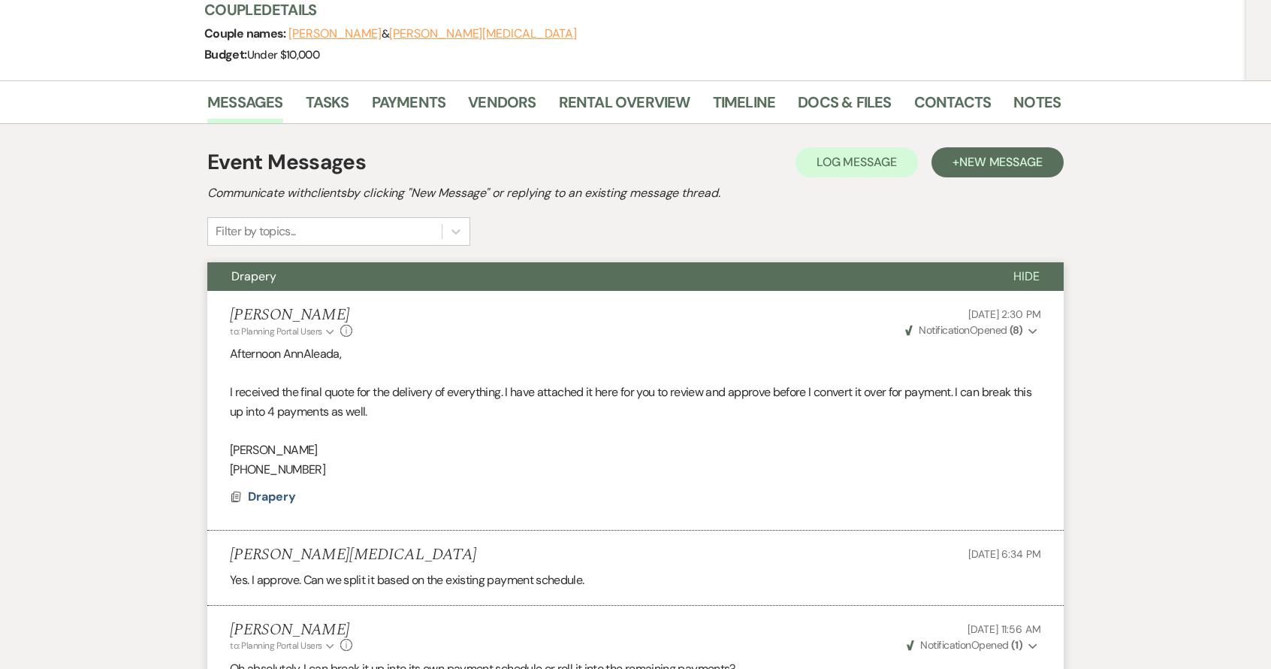
click at [579, 262] on button "Drapery" at bounding box center [598, 276] width 782 height 29
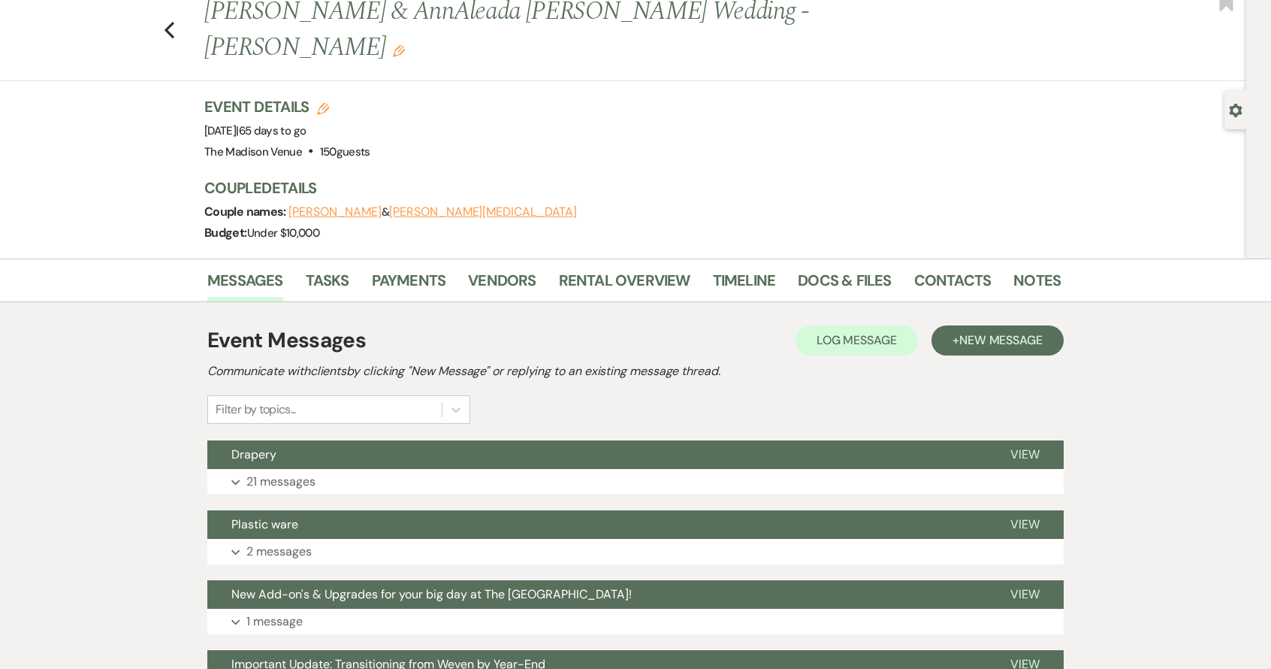
scroll to position [0, 0]
